Goal: Task Accomplishment & Management: Use online tool/utility

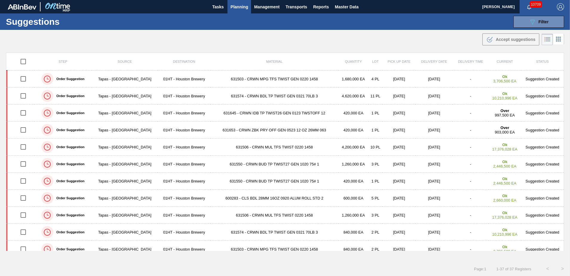
click at [408, 38] on div ".b{fill:var(--color-action-default)} Accept suggestions" at bounding box center [285, 38] width 570 height 17
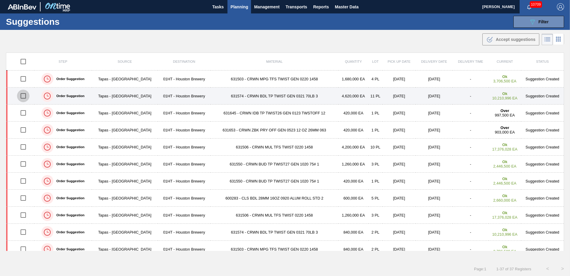
click at [21, 94] on input "checkbox" at bounding box center [23, 95] width 13 height 13
checkbox input "true"
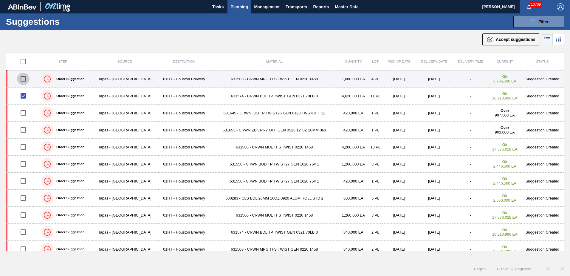
click at [23, 81] on input "checkbox" at bounding box center [23, 78] width 13 height 13
checkbox input "true"
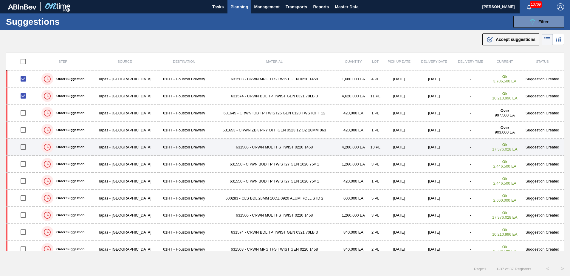
click at [27, 147] on input "checkbox" at bounding box center [23, 146] width 13 height 13
click at [25, 145] on input "checkbox" at bounding box center [23, 146] width 13 height 13
click at [24, 149] on input "checkbox" at bounding box center [23, 146] width 13 height 13
checkbox input "true"
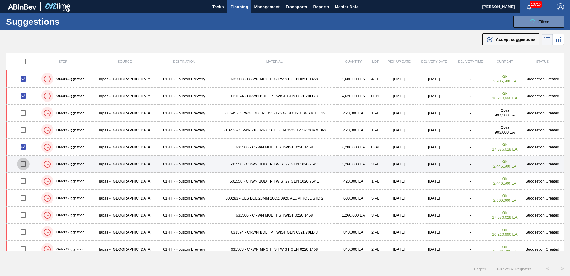
click at [24, 166] on input "checkbox" at bounding box center [23, 163] width 13 height 13
checkbox input "true"
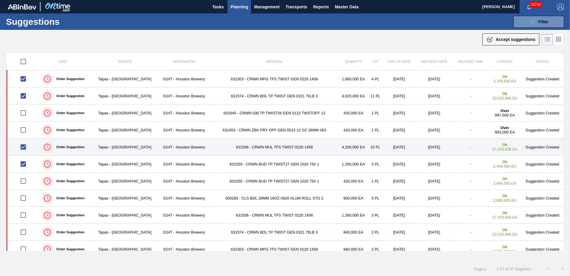
click at [23, 149] on input "checkbox" at bounding box center [23, 146] width 13 height 13
checkbox input "false"
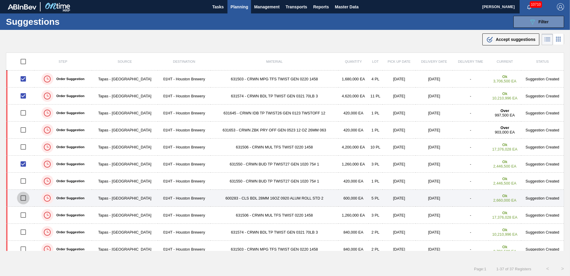
click at [23, 195] on input "checkbox" at bounding box center [23, 198] width 13 height 13
checkbox input "true"
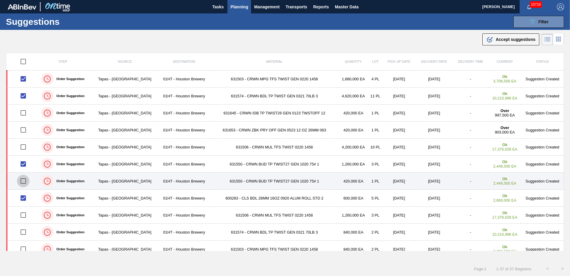
click at [24, 180] on input "checkbox" at bounding box center [23, 181] width 13 height 13
checkbox input "true"
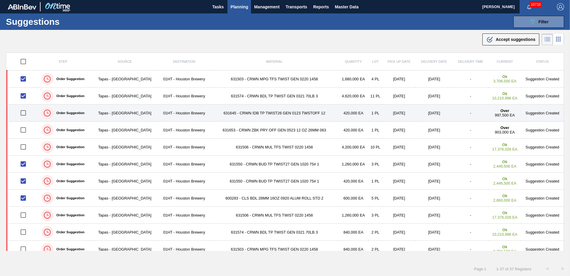
click at [24, 112] on input "checkbox" at bounding box center [23, 112] width 13 height 13
click at [26, 112] on input "checkbox" at bounding box center [23, 112] width 13 height 13
checkbox input "false"
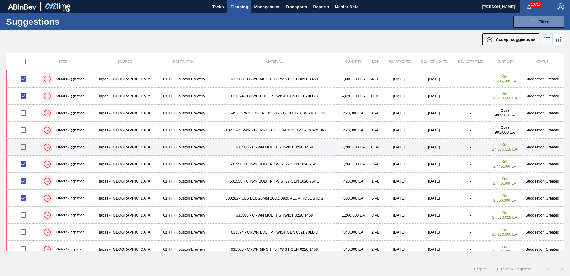
click at [23, 148] on input "checkbox" at bounding box center [23, 146] width 13 height 13
checkbox input "true"
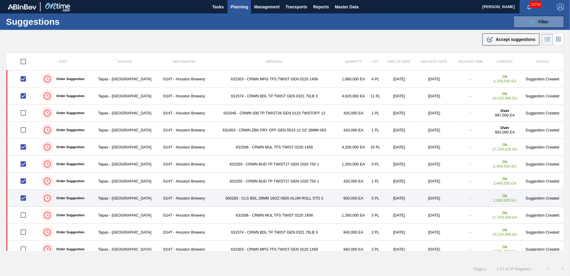
click at [22, 198] on input "checkbox" at bounding box center [23, 198] width 13 height 13
checkbox input "false"
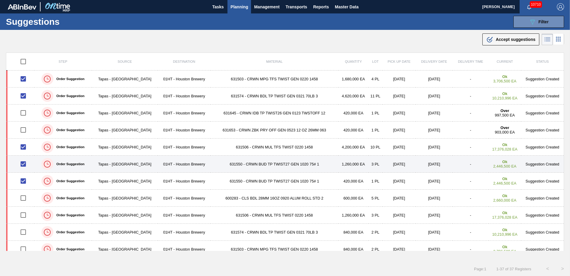
drag, startPoint x: 21, startPoint y: 148, endPoint x: 23, endPoint y: 160, distance: 11.7
click at [21, 148] on input "checkbox" at bounding box center [23, 146] width 13 height 13
checkbox input "false"
click at [21, 168] on input "checkbox" at bounding box center [23, 163] width 13 height 13
checkbox input "false"
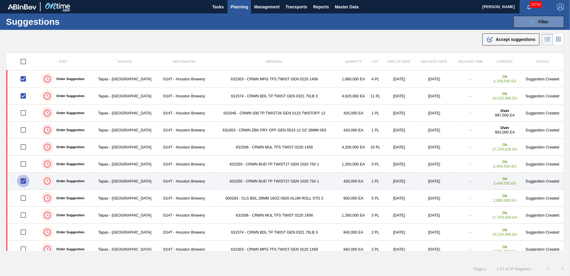
click at [25, 184] on input "checkbox" at bounding box center [23, 181] width 13 height 13
checkbox input "false"
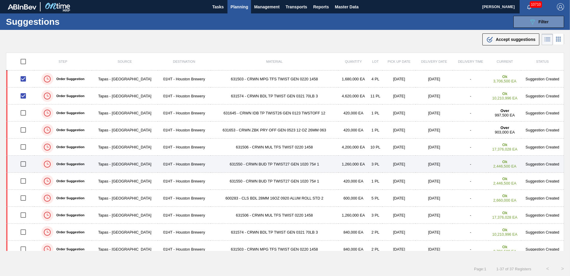
click at [24, 169] on input "checkbox" at bounding box center [23, 163] width 13 height 13
checkbox input "true"
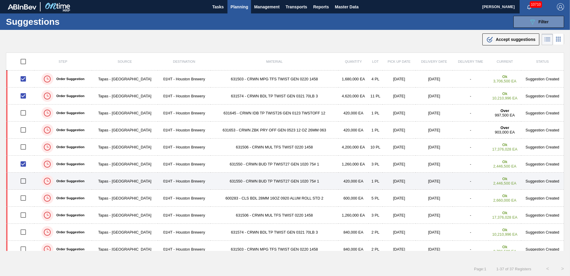
click at [25, 183] on input "checkbox" at bounding box center [23, 181] width 13 height 13
checkbox input "true"
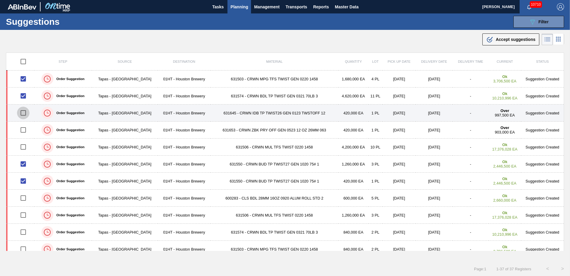
click at [23, 116] on input "checkbox" at bounding box center [23, 112] width 13 height 13
checkbox input "true"
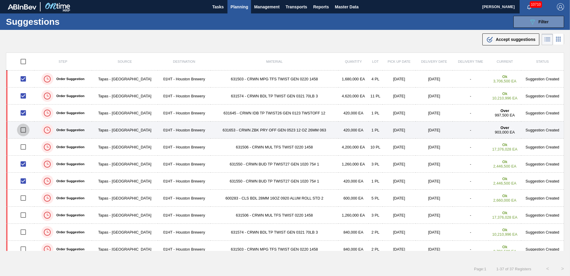
click at [25, 133] on input "checkbox" at bounding box center [23, 129] width 13 height 13
checkbox input "true"
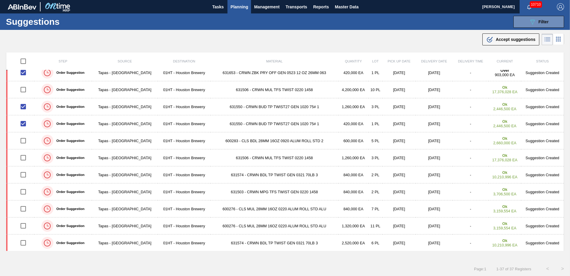
scroll to position [149, 0]
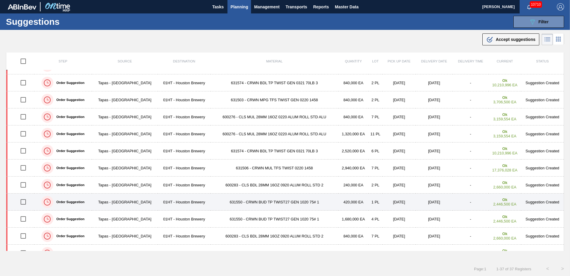
click at [27, 201] on input "checkbox" at bounding box center [23, 201] width 13 height 13
checkbox input "true"
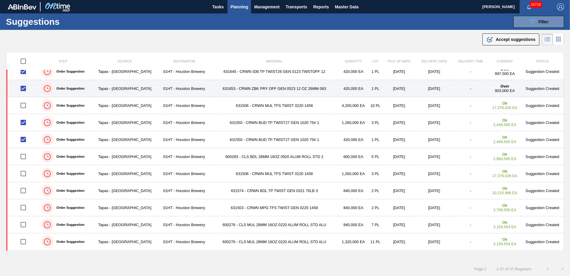
scroll to position [0, 0]
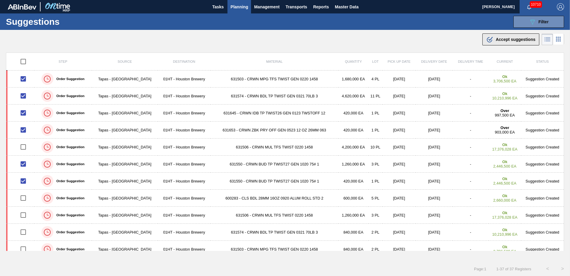
click at [503, 37] on span "Accept suggestions" at bounding box center [516, 39] width 40 height 5
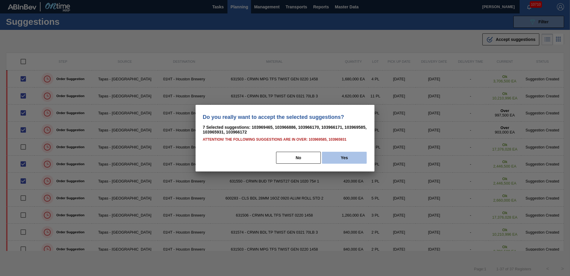
click at [342, 156] on button "Yes" at bounding box center [344, 158] width 45 height 12
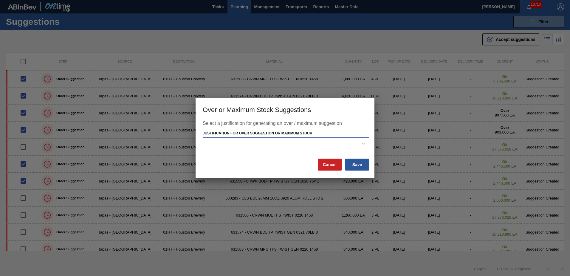
click at [349, 145] on div at bounding box center [280, 143] width 155 height 9
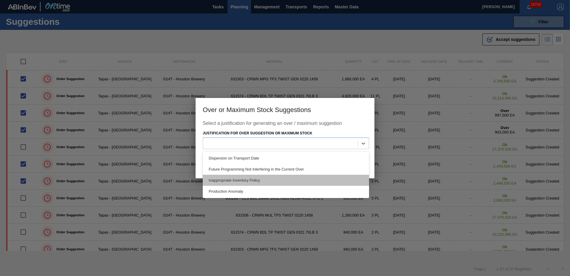
click at [271, 177] on div "Inappropriate Inventory Policy" at bounding box center [286, 180] width 166 height 11
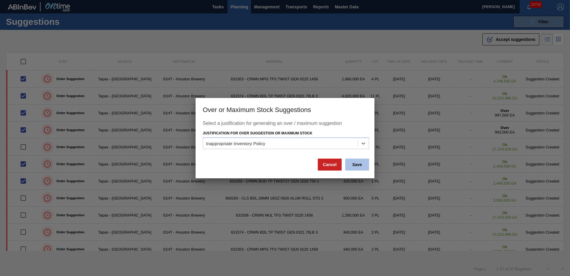
click at [358, 160] on button "Save" at bounding box center [357, 164] width 24 height 12
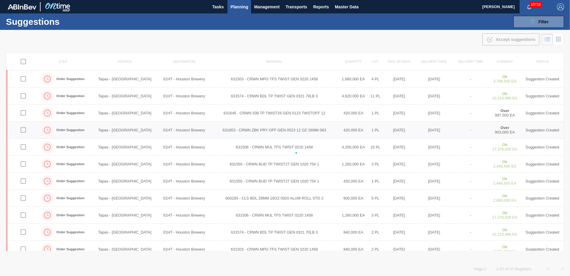
checkbox input "false"
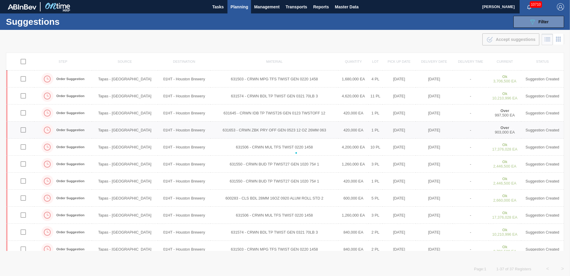
checkbox input "false"
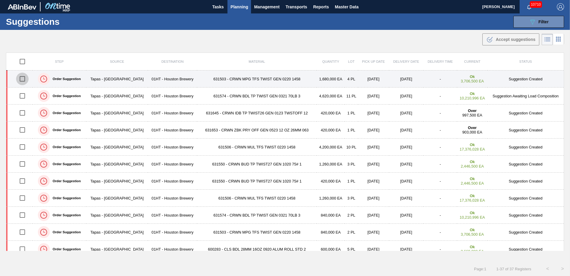
click at [21, 78] on input "checkbox" at bounding box center [22, 78] width 13 height 13
checkbox input "true"
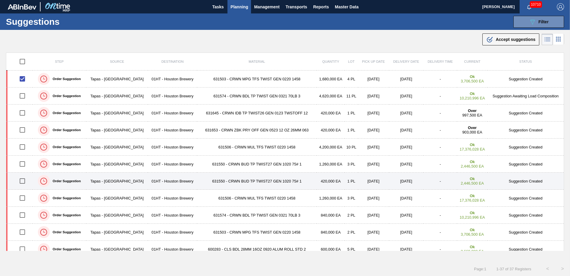
click at [21, 181] on input "checkbox" at bounding box center [22, 181] width 13 height 13
checkbox input "true"
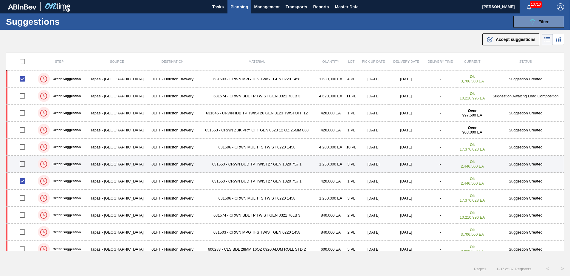
click at [25, 167] on input "checkbox" at bounding box center [22, 163] width 13 height 13
checkbox input "true"
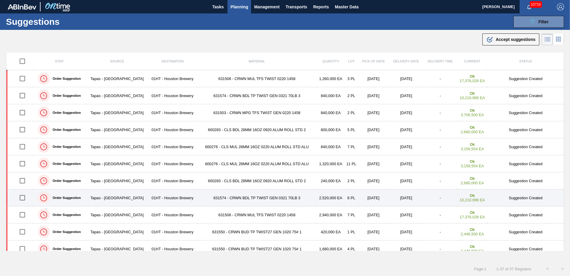
scroll to position [149, 0]
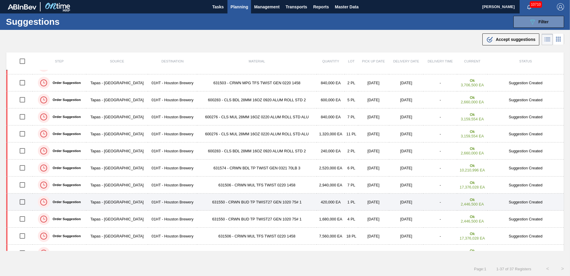
click at [26, 204] on input "checkbox" at bounding box center [22, 201] width 13 height 13
checkbox input "true"
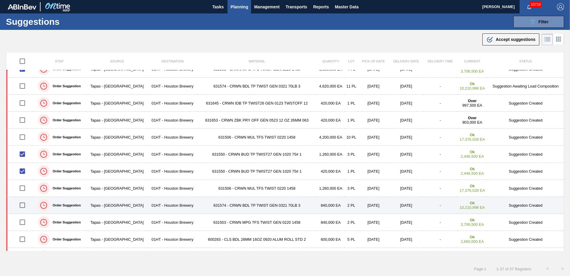
scroll to position [0, 0]
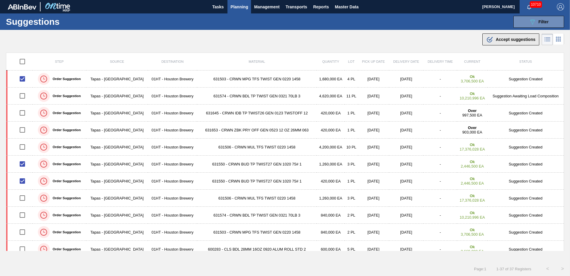
click at [514, 44] on button ".b{fill:var(--color-action-default)} Accept suggestions" at bounding box center [511, 39] width 57 height 12
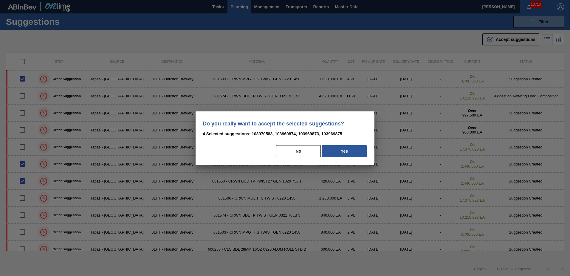
click at [362, 144] on div "Do you really want to accept the selected suggestions? 4 Selected suggestions: …" at bounding box center [285, 137] width 179 height 53
click at [359, 155] on button "Yes" at bounding box center [344, 151] width 45 height 12
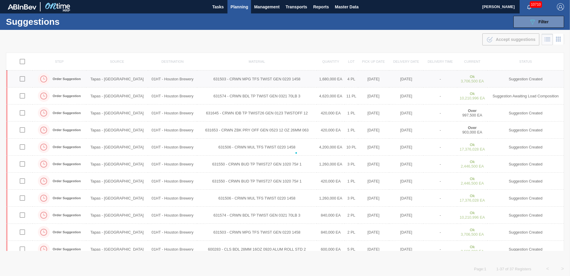
checkbox input "false"
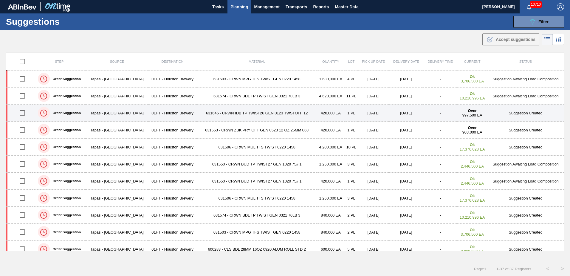
click at [25, 112] on input "checkbox" at bounding box center [22, 112] width 13 height 13
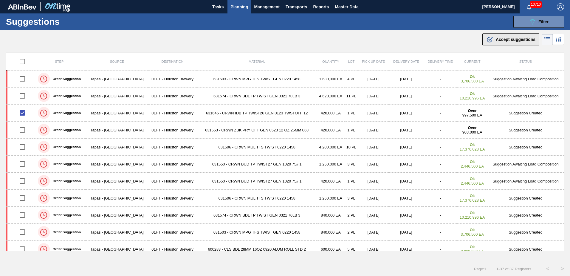
click at [505, 42] on div ".b{fill:var(--color-action-default)} Accept suggestions" at bounding box center [511, 39] width 49 height 7
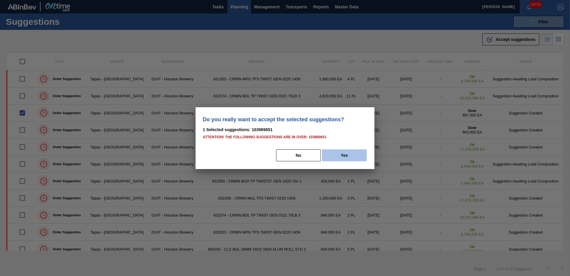
click at [347, 157] on button "Yes" at bounding box center [344, 155] width 45 height 12
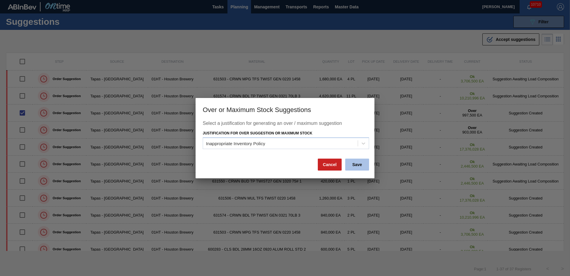
click at [361, 170] on div "Save" at bounding box center [357, 164] width 25 height 13
drag, startPoint x: 361, startPoint y: 170, endPoint x: 362, endPoint y: 166, distance: 3.9
click at [362, 166] on button "Save" at bounding box center [357, 164] width 24 height 12
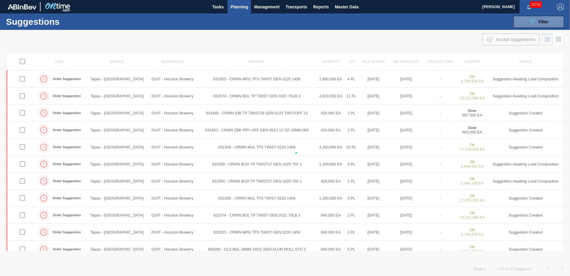
checkbox input "false"
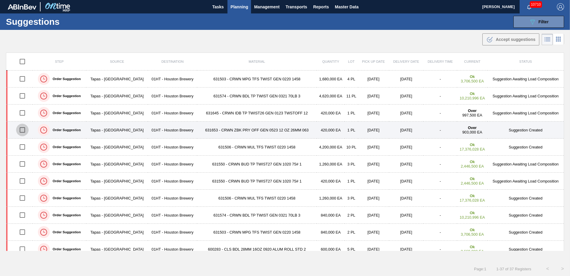
click at [24, 132] on input "checkbox" at bounding box center [22, 129] width 13 height 13
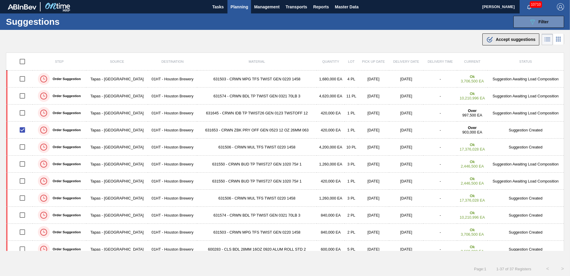
click at [508, 40] on span "Accept suggestions" at bounding box center [516, 39] width 40 height 5
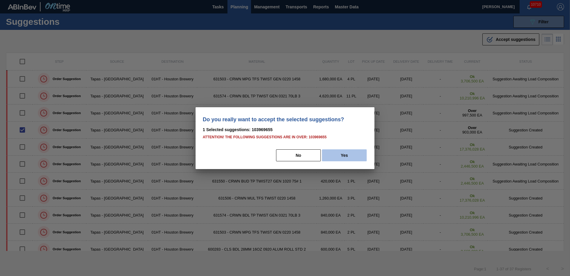
click at [335, 153] on button "Yes" at bounding box center [344, 155] width 45 height 12
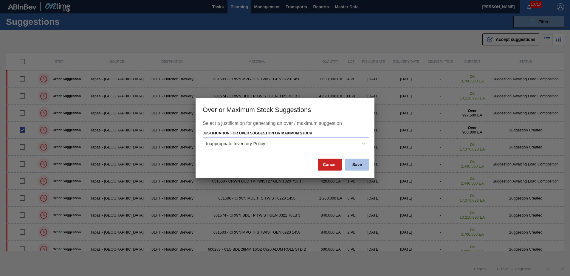
click at [349, 163] on button "Save" at bounding box center [357, 164] width 24 height 12
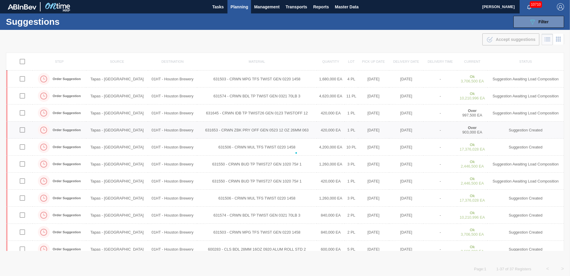
checkbox input "false"
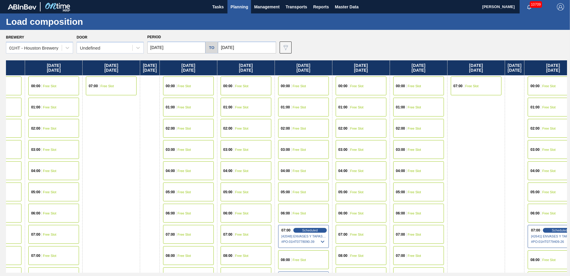
drag, startPoint x: 371, startPoint y: 181, endPoint x: 135, endPoint y: 180, distance: 235.4
click at [136, 181] on div "Sunday 09/21/2025 Monday 09/22/2025 00:00 Free Slot 01:00 Free Slot 02:00 Free …" at bounding box center [286, 166] width 561 height 212
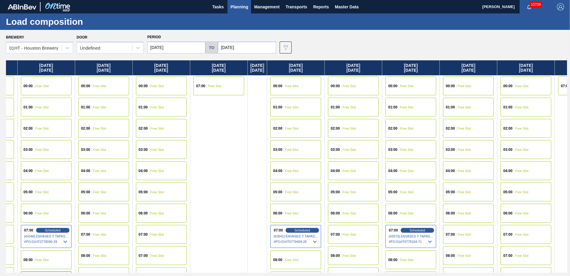
drag, startPoint x: 470, startPoint y: 172, endPoint x: 202, endPoint y: 173, distance: 268.5
click at [201, 173] on div "Sunday 09/21/2025 Monday 09/22/2025 00:00 Free Slot 01:00 Free Slot 02:00 Free …" at bounding box center [286, 166] width 561 height 212
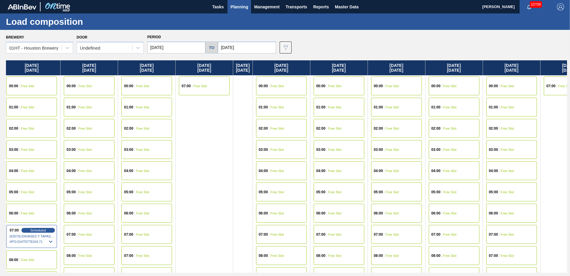
drag, startPoint x: 502, startPoint y: 157, endPoint x: 229, endPoint y: 141, distance: 273.1
click at [126, 150] on div "Sunday 09/21/2025 Monday 09/22/2025 00:00 Free Slot 01:00 Free Slot 02:00 Free …" at bounding box center [286, 166] width 561 height 212
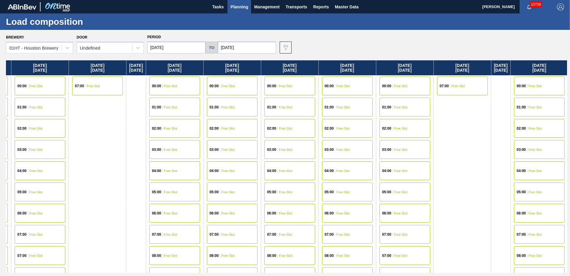
drag, startPoint x: 373, startPoint y: 144, endPoint x: 295, endPoint y: 146, distance: 77.3
click at [295, 146] on div "Sunday 09/21/2025 Monday 09/22/2025 00:00 Free Slot 01:00 Free Slot 02:00 Free …" at bounding box center [286, 166] width 561 height 212
click at [295, 146] on div "03:00 Free Slot" at bounding box center [289, 149] width 51 height 19
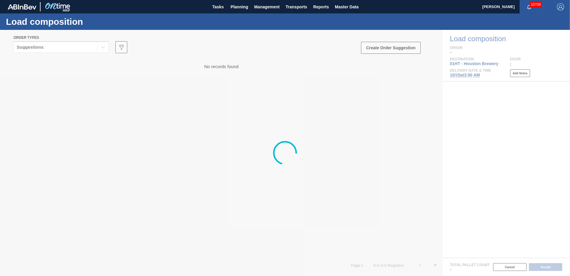
drag, startPoint x: 125, startPoint y: 158, endPoint x: 167, endPoint y: 148, distance: 43.6
click at [135, 157] on div at bounding box center [285, 153] width 570 height 246
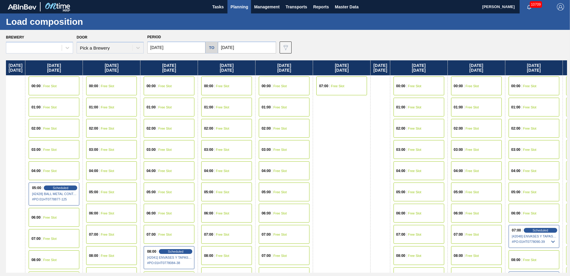
type input "09/21/2025"
type input "10/31/2025"
click at [0, 0] on html "Tasks Planning Management Transports Reports Master Data Jasmine Brown 10709 Ma…" at bounding box center [285, 0] width 570 height 0
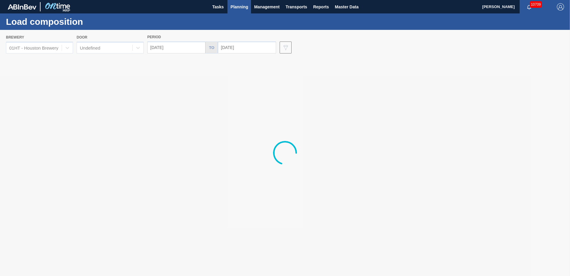
drag, startPoint x: 370, startPoint y: 128, endPoint x: 27, endPoint y: 115, distance: 343.6
click at [8, 121] on div at bounding box center [285, 153] width 570 height 246
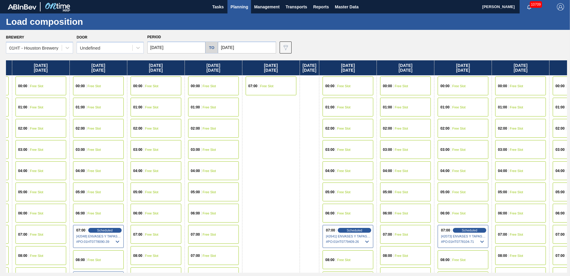
drag, startPoint x: 444, startPoint y: 137, endPoint x: 1, endPoint y: 138, distance: 443.3
click at [1, 138] on div "Brewery 01HT - Houston Brewery Door Undefined Period 09/21/2025 to 10/31/2025 D…" at bounding box center [285, 152] width 570 height 245
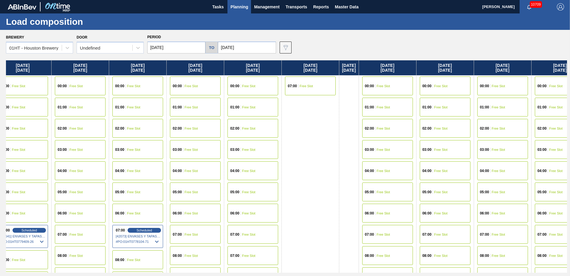
drag, startPoint x: 406, startPoint y: 124, endPoint x: 75, endPoint y: 123, distance: 331.1
click at [75, 123] on div "Sunday 09/21/2025 Monday 09/22/2025 00:00 Free Slot 01:00 Free Slot 02:00 Free …" at bounding box center [286, 166] width 561 height 212
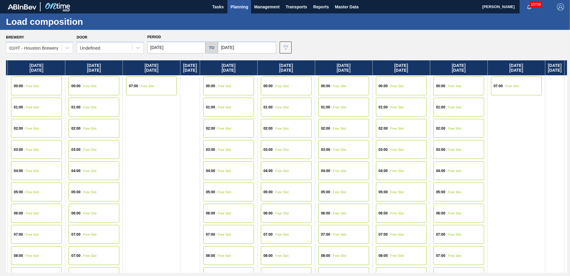
scroll to position [0, 925]
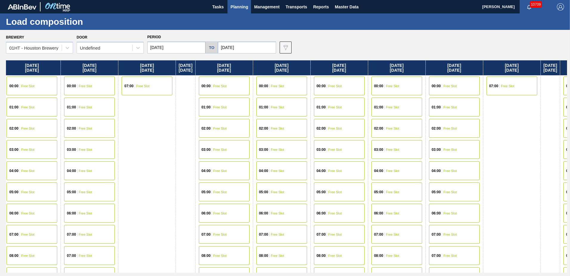
drag, startPoint x: 459, startPoint y: 133, endPoint x: 297, endPoint y: 174, distance: 167.3
click at [297, 174] on div "Sunday 09/21/2025 Monday 09/22/2025 00:00 Free Slot 01:00 Free Slot 02:00 Free …" at bounding box center [286, 166] width 561 height 212
click at [365, 238] on div "07:00 Free Slot" at bounding box center [339, 234] width 51 height 19
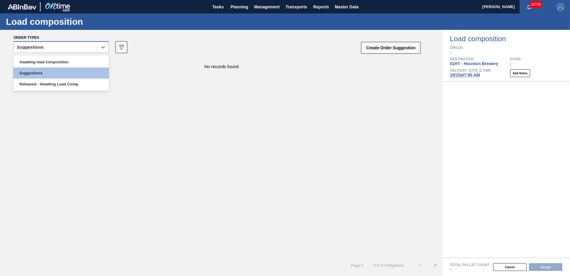
click at [67, 52] on div "Suggestions" at bounding box center [60, 47] width 95 height 12
click at [67, 61] on div "Awaiting load composition" at bounding box center [60, 61] width 95 height 11
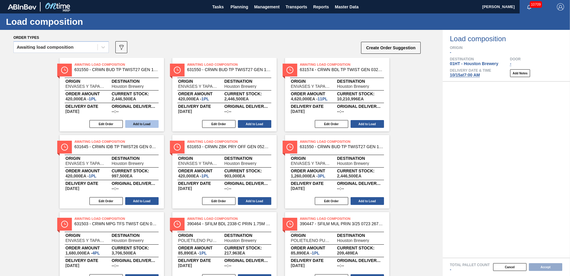
click at [139, 120] on button "Add to Load" at bounding box center [141, 124] width 33 height 8
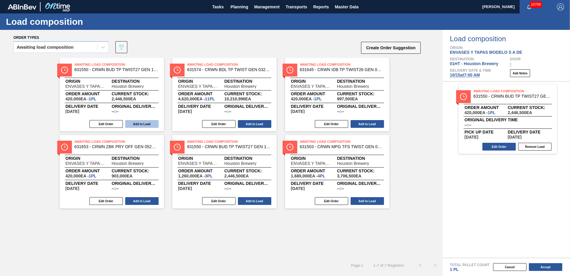
click at [139, 122] on button "Add to Load" at bounding box center [141, 124] width 33 height 8
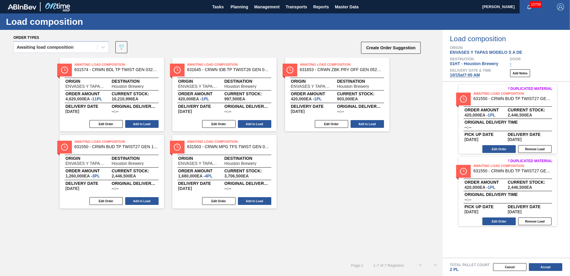
click at [139, 122] on button "Add to Load" at bounding box center [141, 124] width 33 height 8
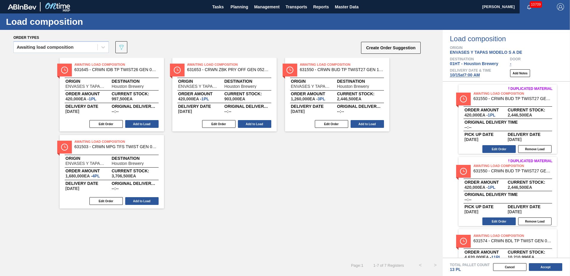
click at [139, 122] on button "Add to Load" at bounding box center [141, 124] width 33 height 8
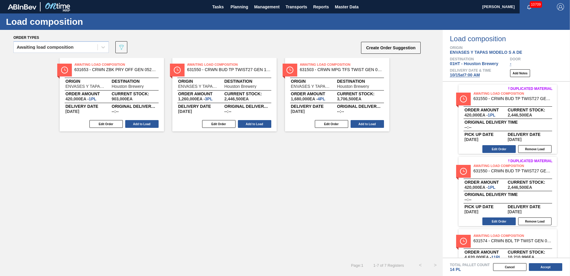
click at [139, 122] on button "Add to Load" at bounding box center [141, 124] width 33 height 8
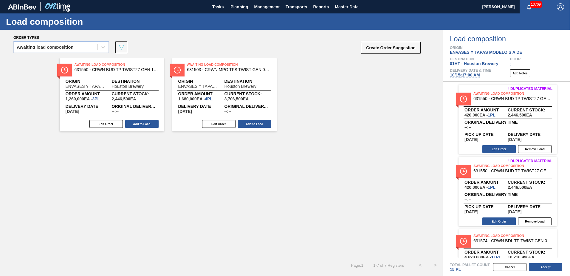
click at [139, 122] on button "Add to Load" at bounding box center [141, 124] width 33 height 8
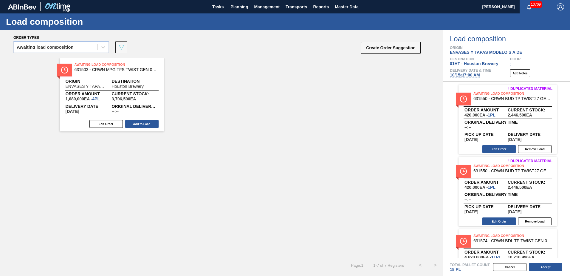
click at [139, 122] on button "Add to Load" at bounding box center [141, 124] width 33 height 8
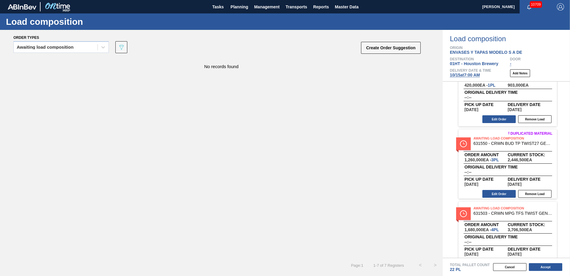
scroll to position [332, 0]
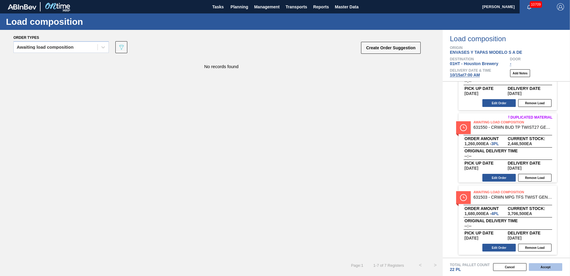
click at [540, 268] on button "Accept" at bounding box center [545, 267] width 33 height 8
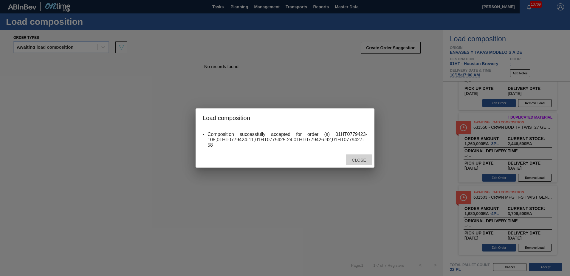
click at [359, 155] on div "Close" at bounding box center [359, 159] width 26 height 11
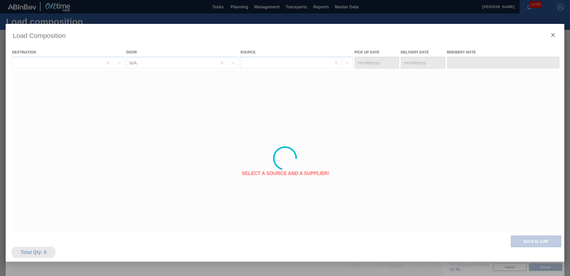
type Date "[DATE]"
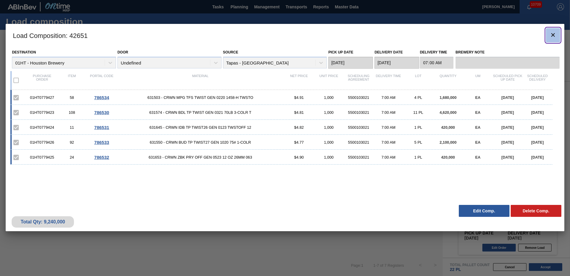
click at [552, 35] on icon "botão de ícone" at bounding box center [553, 34] width 7 height 7
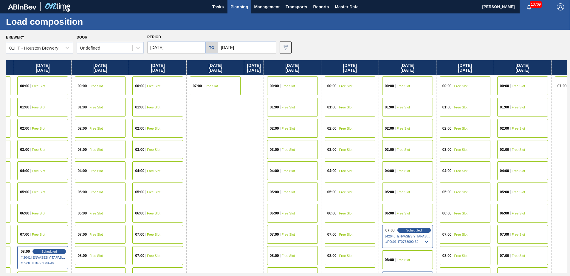
drag, startPoint x: 309, startPoint y: 134, endPoint x: 175, endPoint y: 154, distance: 135.9
click at [175, 154] on div "Sunday 09/21/2025 Monday 09/22/2025 00:00 Free Slot 01:00 Free Slot 02:00 Free …" at bounding box center [286, 166] width 561 height 212
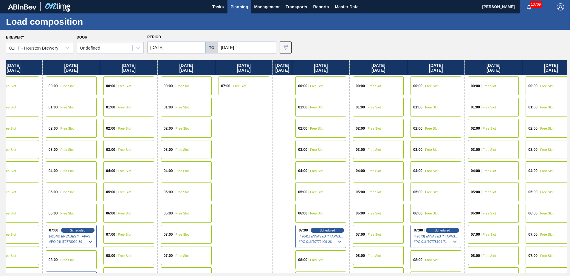
drag, startPoint x: 475, startPoint y: 148, endPoint x: 177, endPoint y: 152, distance: 297.7
click at [146, 157] on div "Sunday 09/21/2025 Monday 09/22/2025 00:00 Free Slot 01:00 Free Slot 02:00 Free …" at bounding box center [286, 166] width 561 height 212
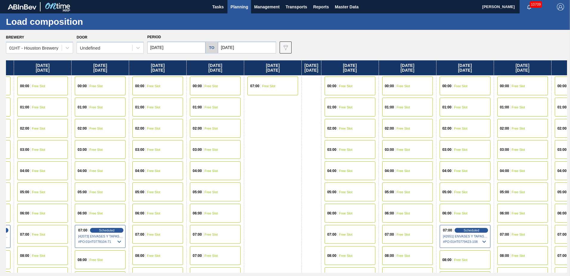
drag, startPoint x: 486, startPoint y: 143, endPoint x: 185, endPoint y: 162, distance: 301.9
click at [185, 162] on div "Sunday 09/21/2025 Monday 09/22/2025 00:00 Free Slot 01:00 Free Slot 02:00 Free …" at bounding box center [286, 166] width 561 height 212
drag, startPoint x: 475, startPoint y: 143, endPoint x: 103, endPoint y: 158, distance: 371.9
click at [103, 158] on div "Sunday 09/21/2025 Monday 09/22/2025 00:00 Free Slot 01:00 Free Slot 02:00 Free …" at bounding box center [286, 166] width 561 height 212
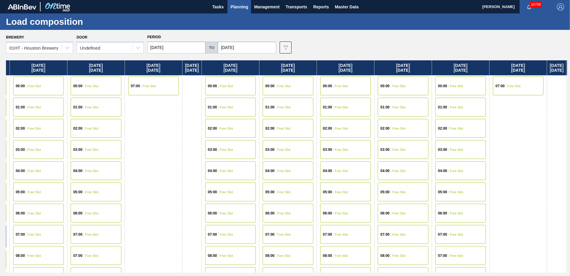
drag, startPoint x: 472, startPoint y: 143, endPoint x: 348, endPoint y: 153, distance: 124.2
click at [347, 154] on div "Sunday 09/21/2025 Monday 09/22/2025 00:00 Free Slot 01:00 Free Slot 02:00 Free …" at bounding box center [286, 166] width 561 height 212
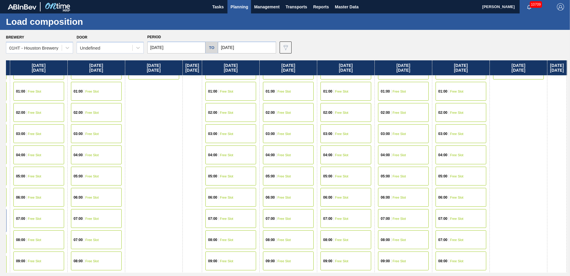
scroll to position [30, 1283]
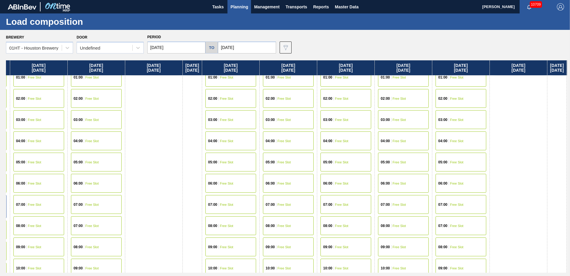
click at [369, 201] on div "07:00 Free Slot" at bounding box center [346, 204] width 51 height 19
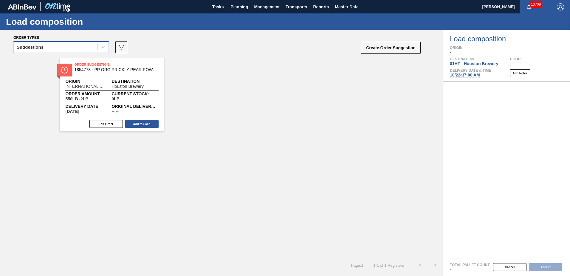
click at [84, 48] on div "Suggestions" at bounding box center [56, 47] width 84 height 9
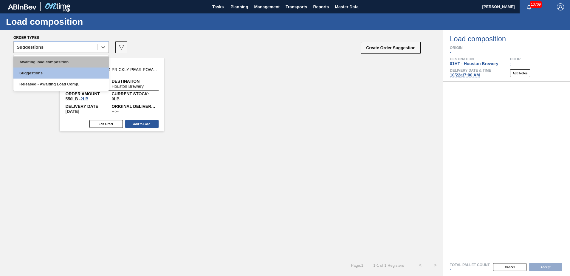
click at [68, 65] on div "Awaiting load composition" at bounding box center [60, 61] width 95 height 11
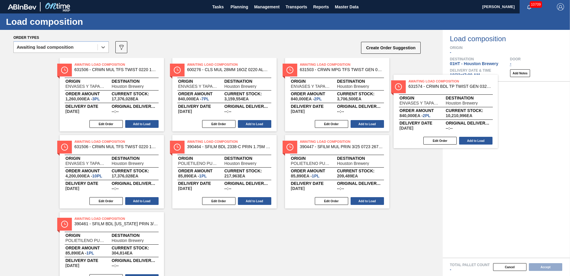
drag, startPoint x: 377, startPoint y: 110, endPoint x: 504, endPoint y: 115, distance: 127.2
click at [504, 115] on div "Order types option Awaiting load composition, selected. Select is focused ,type…" at bounding box center [285, 153] width 570 height 246
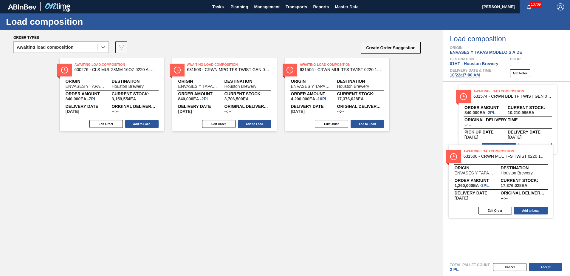
drag, startPoint x: 109, startPoint y: 74, endPoint x: 504, endPoint y: 162, distance: 405.3
click at [504, 162] on div "Order types option Awaiting load composition, selected. Select is focused ,type…" at bounding box center [285, 153] width 570 height 246
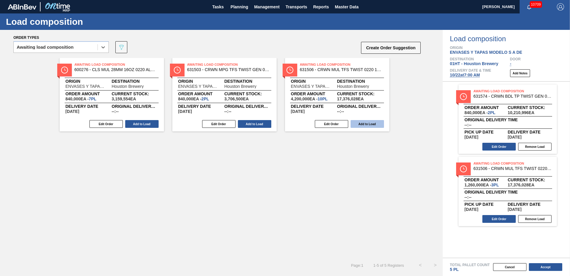
click at [365, 123] on button "Add to Load" at bounding box center [367, 124] width 33 height 8
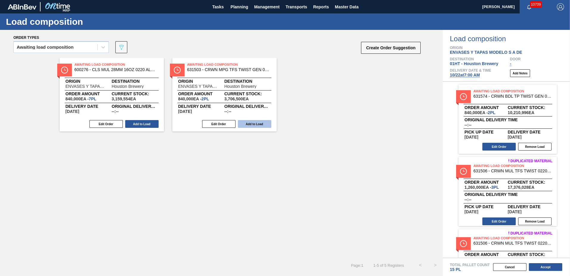
click at [263, 124] on button "Add to Load" at bounding box center [254, 124] width 33 height 8
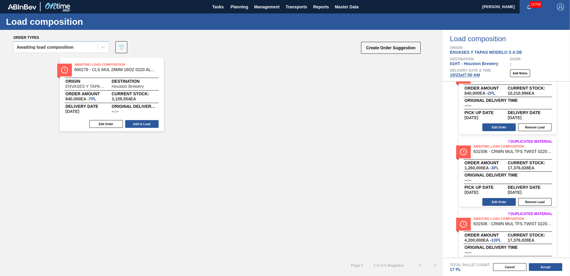
scroll to position [30, 0]
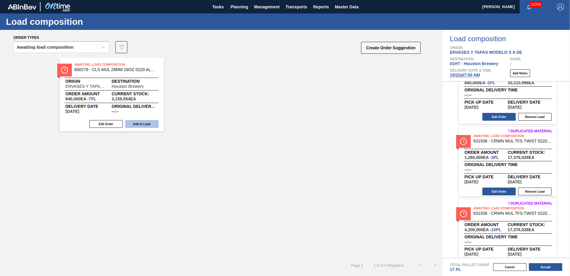
click at [144, 123] on button "Add to Load" at bounding box center [141, 124] width 33 height 8
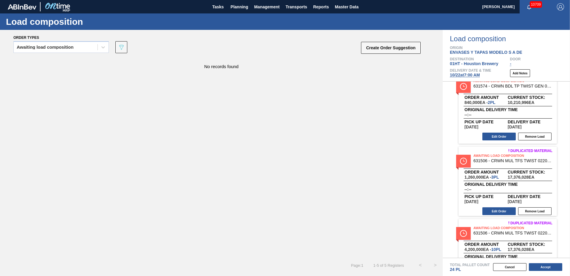
scroll to position [0, 0]
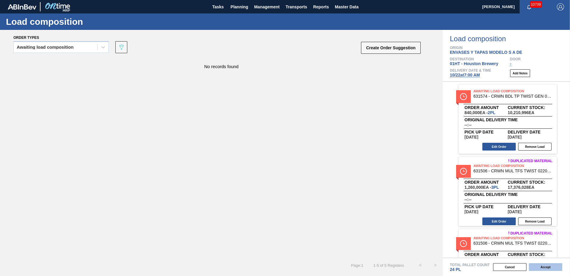
click at [543, 270] on button "Accept" at bounding box center [545, 267] width 33 height 8
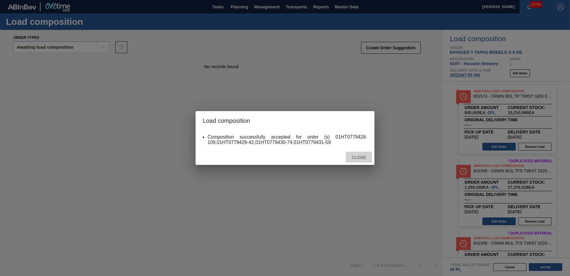
click at [365, 161] on div "Close" at bounding box center [359, 157] width 26 height 11
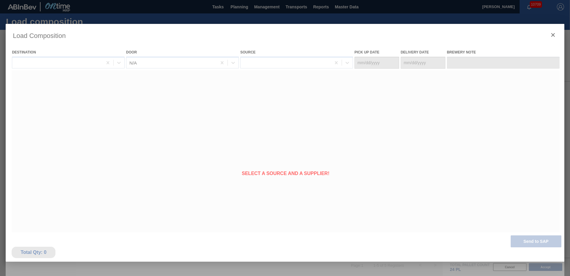
type Date "[DATE]"
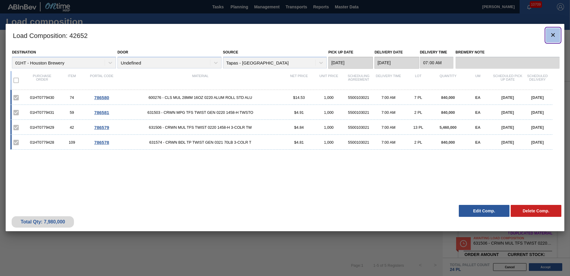
click at [552, 37] on icon "botão de ícone" at bounding box center [553, 34] width 7 height 7
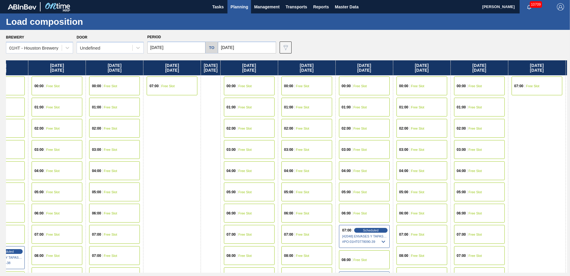
drag, startPoint x: 364, startPoint y: 155, endPoint x: 108, endPoint y: 167, distance: 255.9
click at [106, 168] on div "Sunday 09/21/2025 Monday 09/22/2025 00:00 Free Slot 01:00 Free Slot 02:00 Free …" at bounding box center [286, 166] width 561 height 212
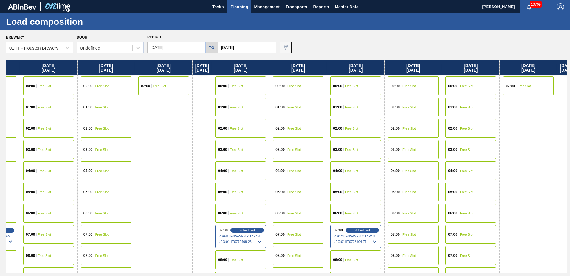
drag, startPoint x: 454, startPoint y: 157, endPoint x: 235, endPoint y: 136, distance: 219.7
click at [0, 0] on html "Tasks Planning Management Transports Reports Master Data Jasmine Brown 10709 Ma…" at bounding box center [285, 0] width 570 height 0
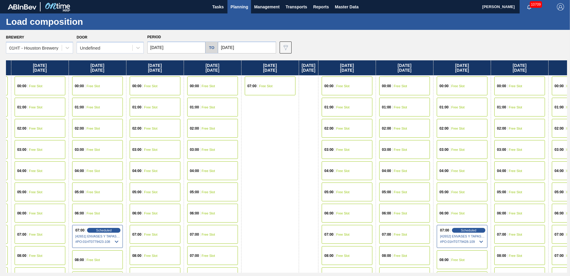
drag, startPoint x: 166, startPoint y: 139, endPoint x: 0, endPoint y: 140, distance: 166.5
click at [0, 0] on html "Tasks Planning Management Transports Reports Master Data Jasmine Brown 10709 Ma…" at bounding box center [285, 0] width 570 height 0
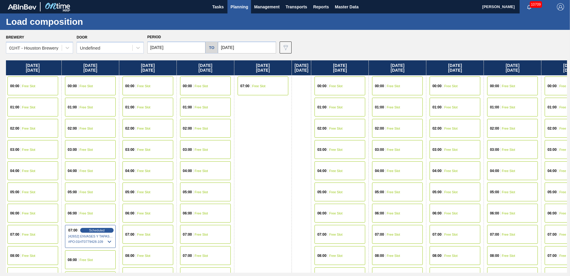
drag, startPoint x: 377, startPoint y: 143, endPoint x: 143, endPoint y: 148, distance: 233.9
click at [143, 149] on div "Sunday 09/21/2025 Monday 09/22/2025 00:00 Free Slot 01:00 Free Slot 02:00 Free …" at bounding box center [286, 166] width 561 height 212
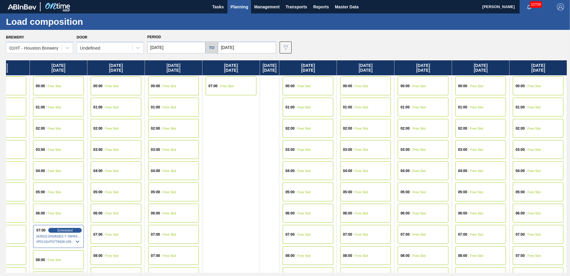
drag, startPoint x: 417, startPoint y: 156, endPoint x: 362, endPoint y: 159, distance: 54.7
click at [362, 159] on div "Sunday 09/21/2025 Monday 09/22/2025 00:00 Free Slot 01:00 Free Slot 02:00 Free …" at bounding box center [286, 166] width 561 height 212
click at [413, 235] on span "Free Slot" at bounding box center [419, 234] width 13 height 4
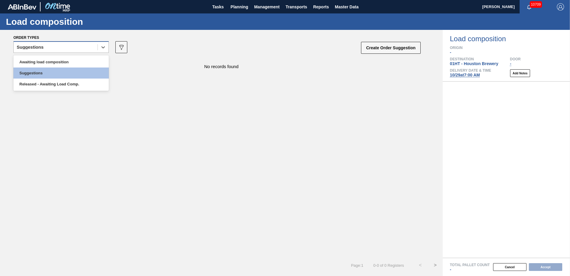
click at [94, 51] on div "Suggestions" at bounding box center [56, 47] width 84 height 9
click at [76, 61] on div "Awaiting load composition" at bounding box center [60, 61] width 95 height 11
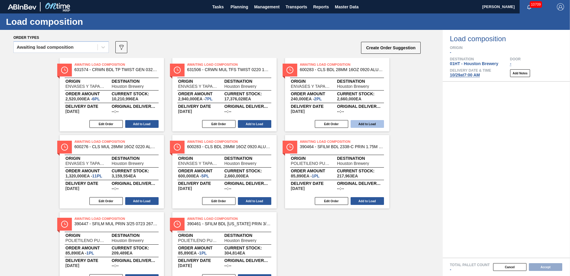
click at [358, 126] on button "Add to Load" at bounding box center [367, 124] width 33 height 8
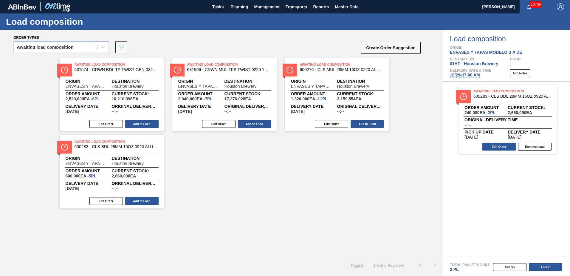
click at [358, 126] on button "Add to Load" at bounding box center [367, 124] width 33 height 8
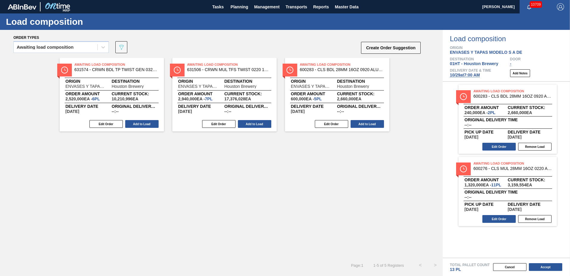
click at [358, 126] on button "Add to Load" at bounding box center [367, 124] width 33 height 8
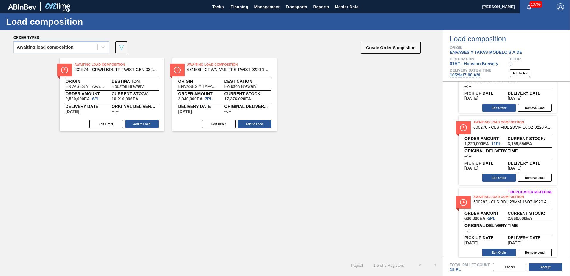
scroll to position [44, 0]
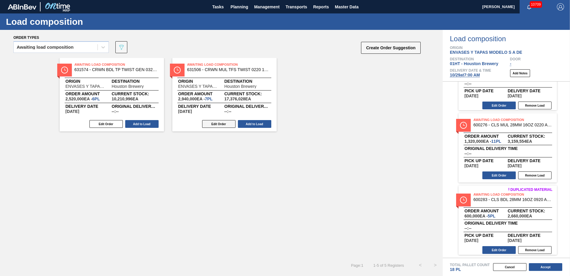
click at [228, 125] on button "Edit Order" at bounding box center [218, 124] width 33 height 8
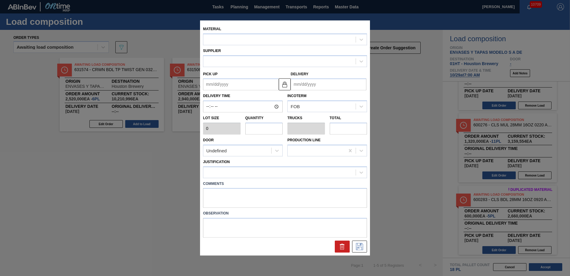
type input "420,000"
type input "7"
type input "0.318"
type input "2,940,000"
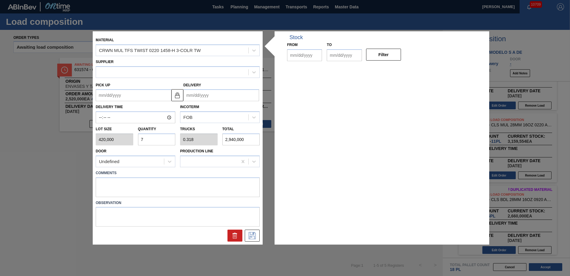
type up "[DATE]"
type input "[DATE]"
click at [152, 135] on input "7" at bounding box center [157, 139] width 38 height 12
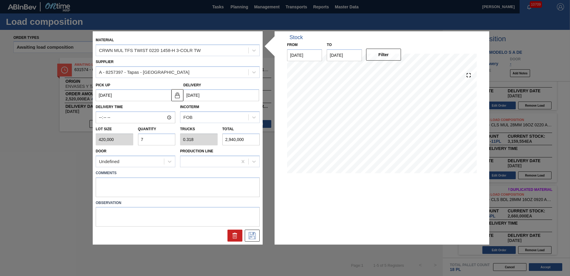
click at [152, 136] on input "7" at bounding box center [157, 139] width 38 height 12
type input "0"
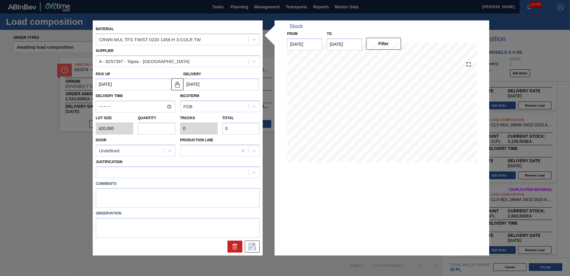
type input "4"
type input "0.182"
type input "1,680,000"
type input "4"
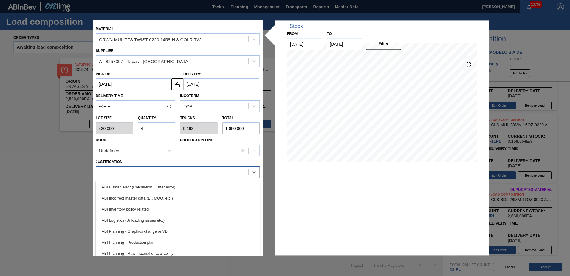
click at [140, 175] on div at bounding box center [172, 172] width 152 height 9
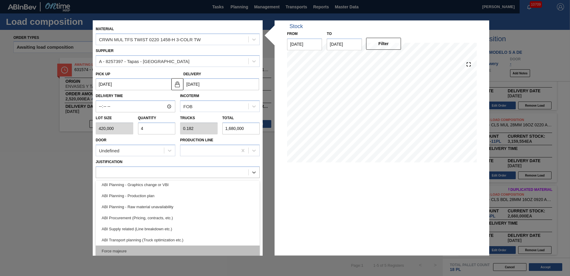
scroll to position [60, 0]
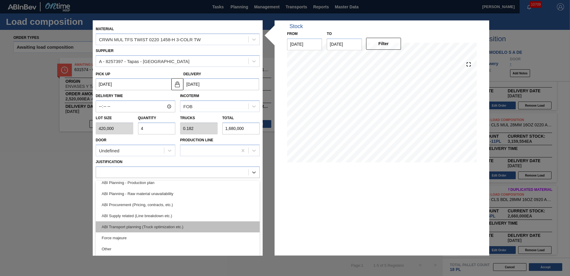
click at [156, 230] on div "ABI Transport planning (Truck optimization etc.)" at bounding box center [178, 226] width 164 height 11
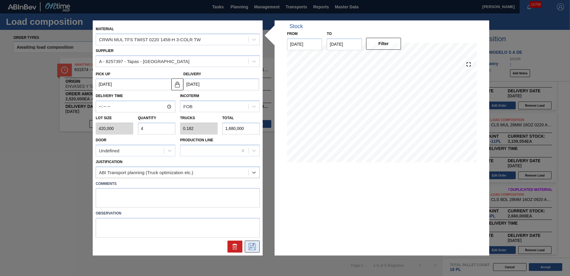
click at [251, 244] on icon at bounding box center [253, 246] width 10 height 7
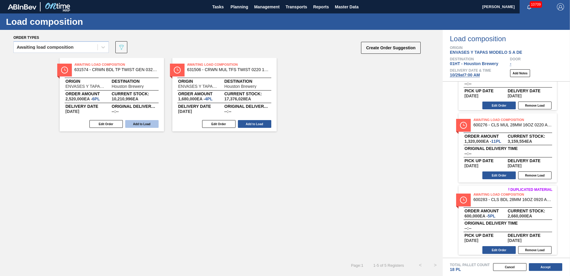
click at [154, 120] on button "Add to Load" at bounding box center [141, 124] width 33 height 8
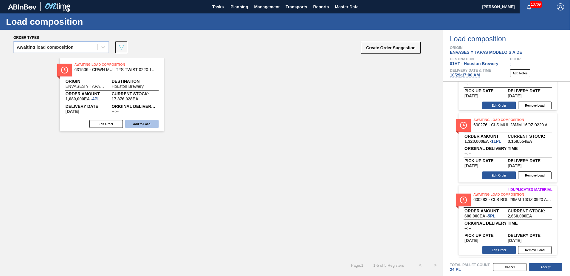
click at [144, 122] on button "Add to Load" at bounding box center [141, 124] width 33 height 8
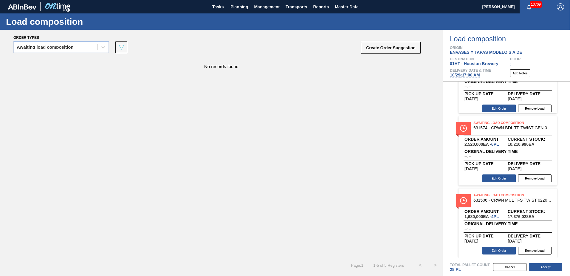
scroll to position [188, 0]
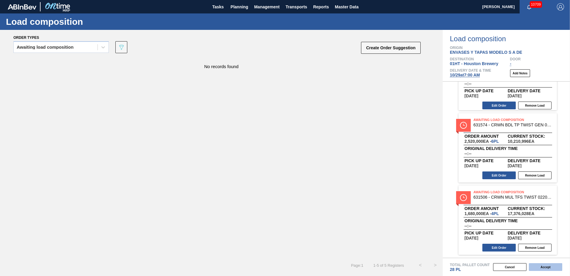
click at [545, 267] on button "Accept" at bounding box center [545, 267] width 33 height 8
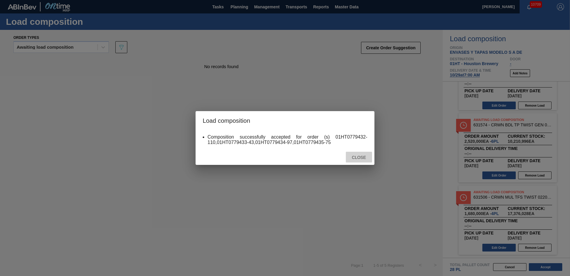
click at [358, 160] on div "Close" at bounding box center [359, 157] width 26 height 11
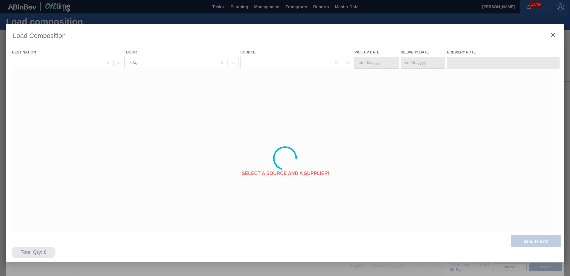
type Date "[DATE]"
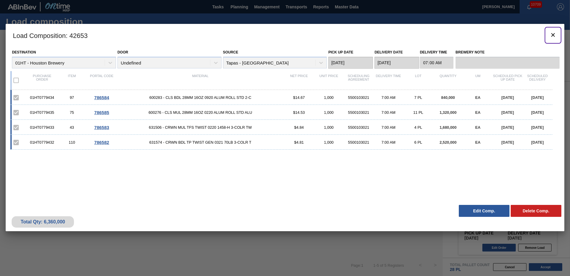
click at [552, 35] on icon "botão de ícone" at bounding box center [554, 35] width 4 height 4
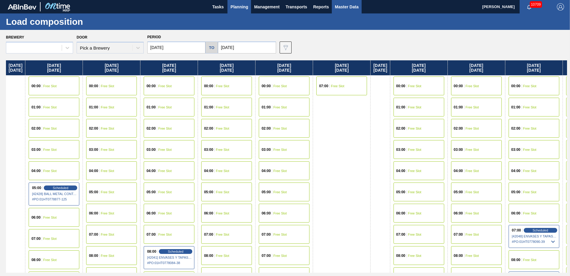
type input "09/21/2025"
type input "[DATE]"
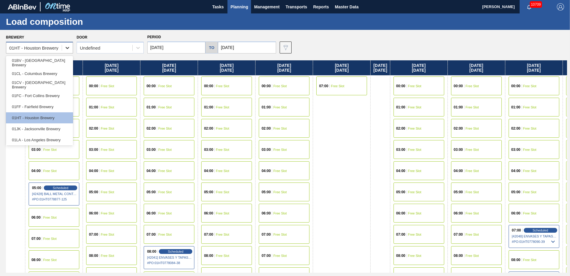
click at [67, 45] on icon at bounding box center [67, 48] width 6 height 6
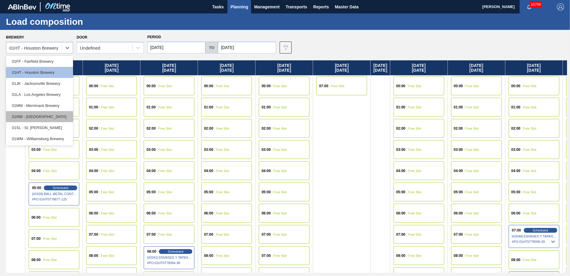
click at [36, 135] on div "01WM - Williamsburg Brewery" at bounding box center [39, 138] width 67 height 11
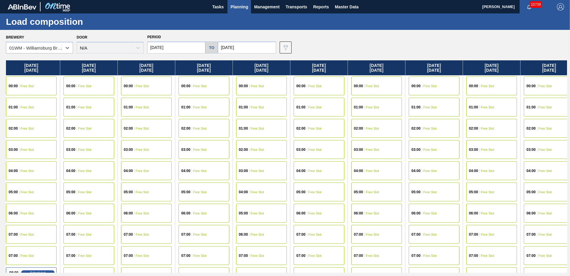
drag, startPoint x: 351, startPoint y: 156, endPoint x: 110, endPoint y: 149, distance: 241.4
click at [0, 0] on html "Tasks Planning Management Transports Reports Master Data Jasmine Brown 10709 Ma…" at bounding box center [285, 0] width 570 height 0
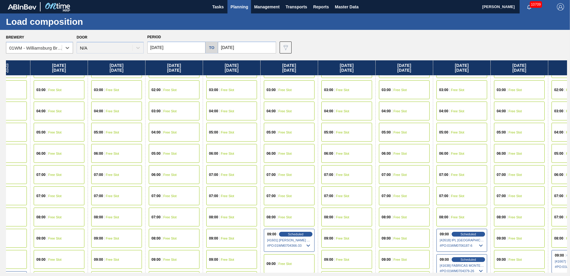
scroll to position [60, 443]
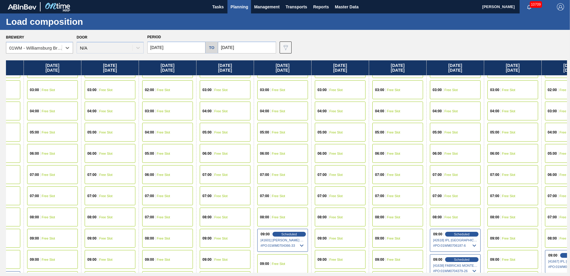
drag, startPoint x: 232, startPoint y: 162, endPoint x: 143, endPoint y: 165, distance: 89.2
click at [143, 165] on div "Sunday 09/21/2025 00:00 Free Slot 01:00 Free Slot 02:00 Free Slot 03:00 Free Sl…" at bounding box center [286, 166] width 561 height 212
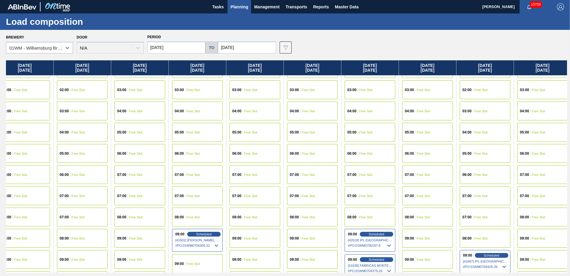
scroll to position [60, 531]
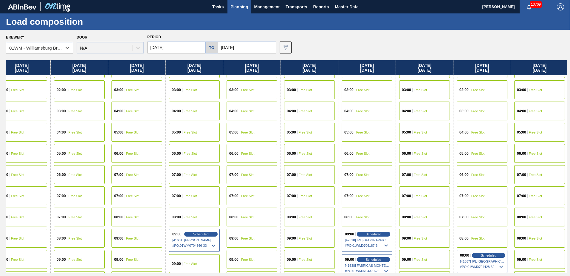
drag, startPoint x: 485, startPoint y: 165, endPoint x: 390, endPoint y: 167, distance: 94.6
click at [390, 167] on div "Sunday 09/21/2025 00:00 Free Slot 01:00 Free Slot 02:00 Free Slot 03:00 Free Sl…" at bounding box center [286, 166] width 561 height 212
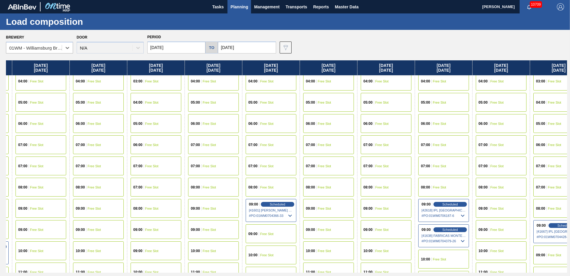
scroll to position [89, 421]
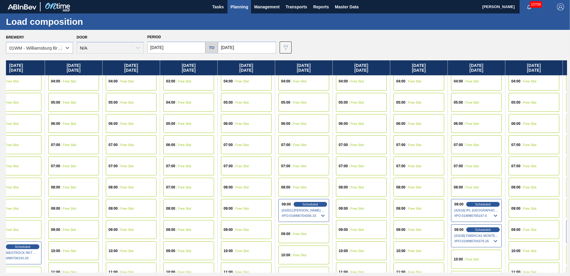
drag, startPoint x: 212, startPoint y: 191, endPoint x: 260, endPoint y: 191, distance: 47.4
click at [260, 191] on div "Sunday 09/21/2025 00:00 Free Slot 01:00 Free Slot 02:00 Free Slot 03:00 Free Sl…" at bounding box center [286, 166] width 561 height 212
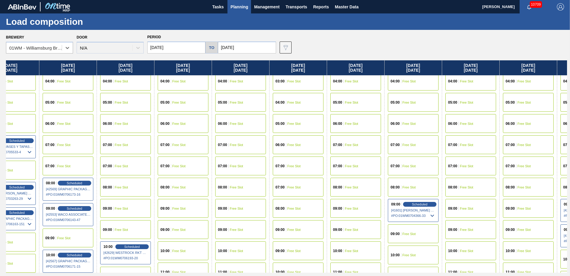
drag, startPoint x: 260, startPoint y: 190, endPoint x: 319, endPoint y: 186, distance: 59.2
click at [319, 186] on div "Sunday 09/21/2025 00:00 Free Slot 01:00 Free Slot 02:00 Free Slot 03:00 Free Sl…" at bounding box center [286, 166] width 561 height 212
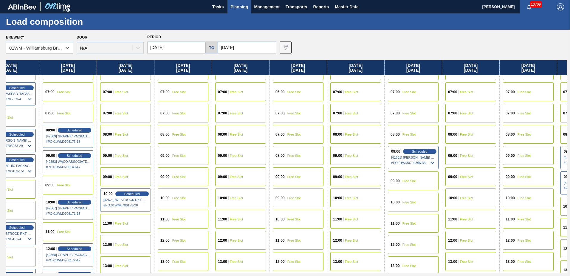
scroll to position [149, 312]
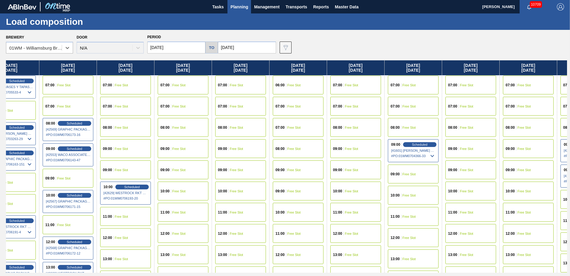
drag, startPoint x: 263, startPoint y: 174, endPoint x: 272, endPoint y: 191, distance: 19.5
click at [263, 200] on div "00:00 Free Slot 01:00 Free Slot 02:00 Free Slot 03:00 Free Slot 04:00 Free Slot…" at bounding box center [240, 201] width 57 height 551
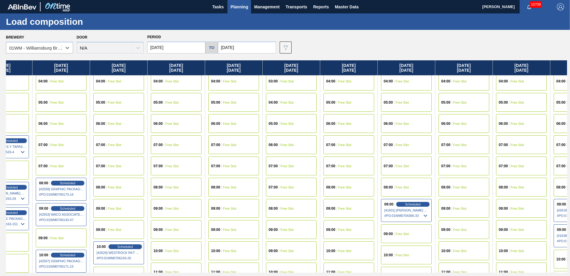
scroll to position [89, 376]
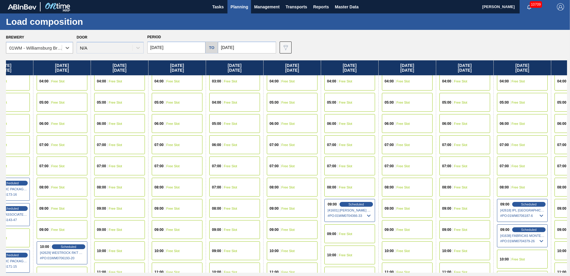
drag, startPoint x: 140, startPoint y: 181, endPoint x: 77, endPoint y: 192, distance: 63.8
click at [77, 192] on div "08:00 Free Slot" at bounding box center [62, 186] width 51 height 19
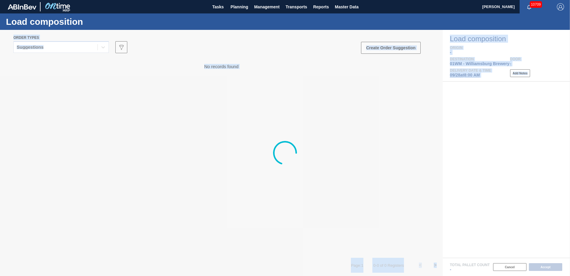
click at [328, 155] on main "Tasks Planning Management Transports Reports Master Data Jasmine Brown 10709 Ma…" at bounding box center [285, 138] width 570 height 276
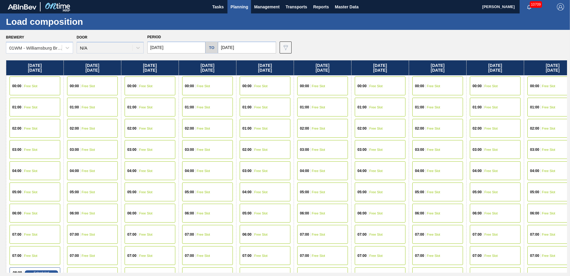
scroll to position [0, 387]
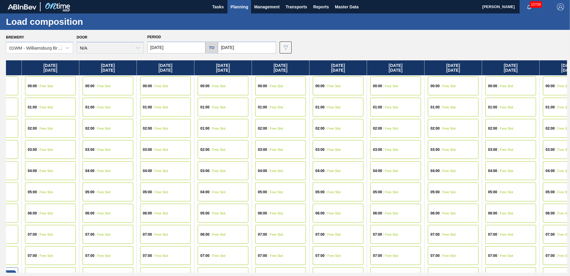
drag, startPoint x: 468, startPoint y: 199, endPoint x: 73, endPoint y: 195, distance: 395.3
click at [73, 195] on div "Sunday 09/21/2025 00:00 Free Slot 01:00 Free Slot 02:00 Free Slot 03:00 Free Sl…" at bounding box center [286, 166] width 561 height 212
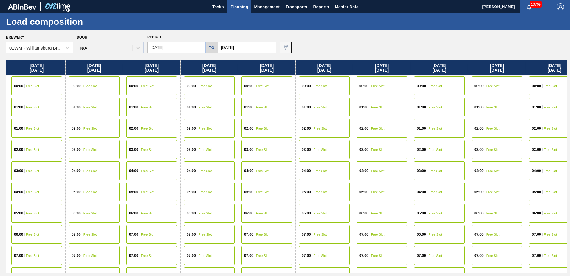
scroll to position [0, 574]
drag, startPoint x: 482, startPoint y: 186, endPoint x: 291, endPoint y: 186, distance: 191.5
click at [291, 186] on div "Sunday 09/21/2025 00:00 Free Slot 01:00 Free Slot 02:00 Free Slot 03:00 Free Sl…" at bounding box center [286, 166] width 561 height 212
click at [380, 231] on div "07:00 Free Slot" at bounding box center [381, 234] width 51 height 19
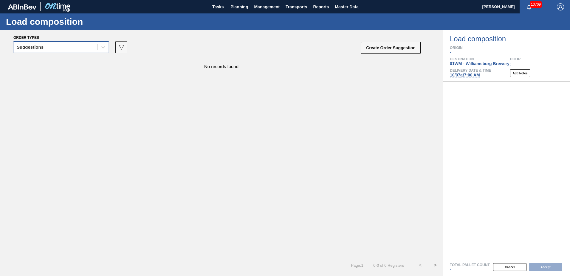
click at [81, 50] on div "Suggestions" at bounding box center [56, 47] width 84 height 9
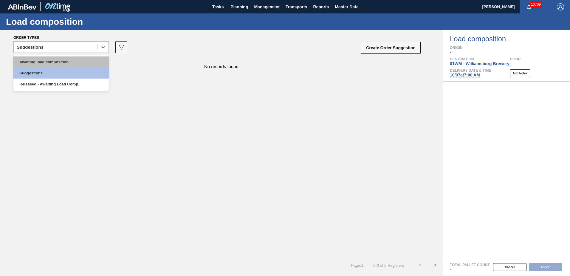
click at [75, 64] on div "Awaiting load composition" at bounding box center [60, 61] width 95 height 11
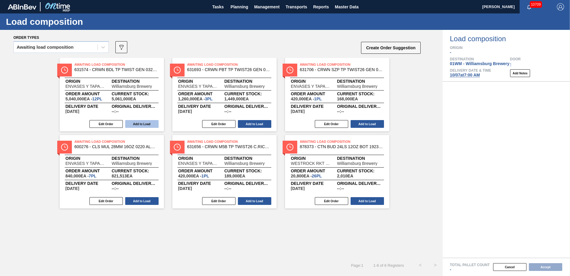
click at [137, 122] on button "Add to Load" at bounding box center [141, 124] width 33 height 8
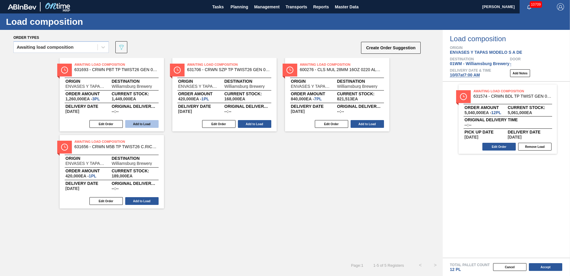
click at [136, 123] on button "Add to Load" at bounding box center [141, 124] width 33 height 8
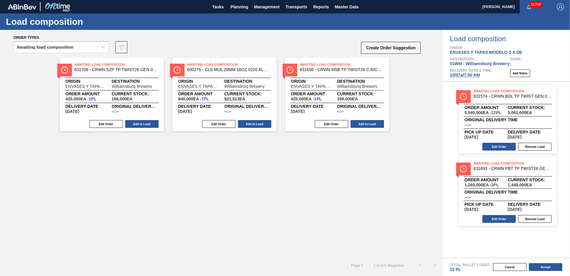
click at [136, 123] on button "Add to Load" at bounding box center [141, 124] width 33 height 8
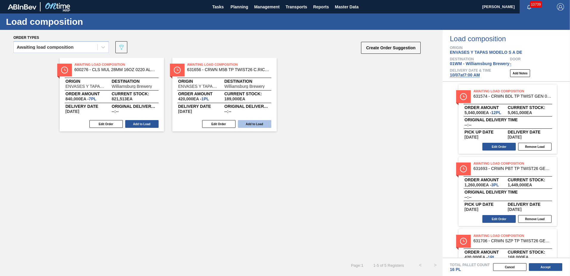
click at [267, 123] on button "Add to Load" at bounding box center [254, 124] width 33 height 8
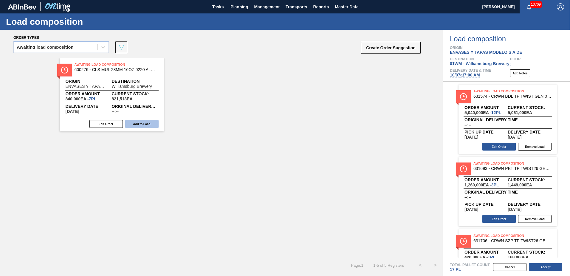
click at [149, 126] on button "Add to Load" at bounding box center [141, 124] width 33 height 8
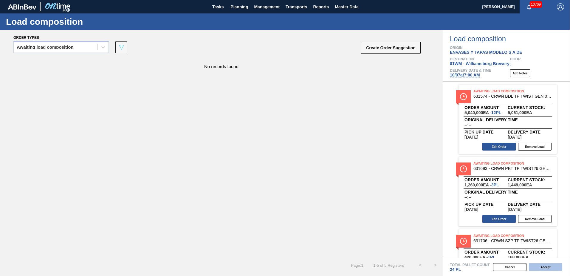
click at [552, 267] on button "Accept" at bounding box center [545, 267] width 33 height 8
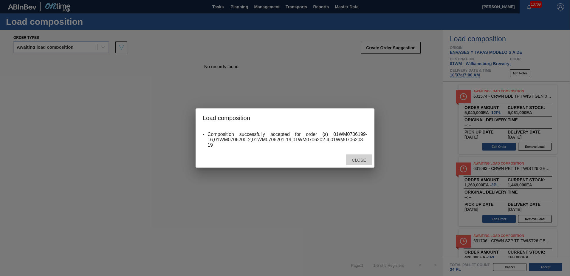
click at [352, 162] on div "Close" at bounding box center [359, 159] width 26 height 11
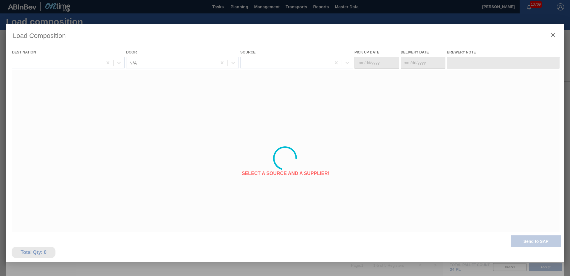
type Date "[DATE]"
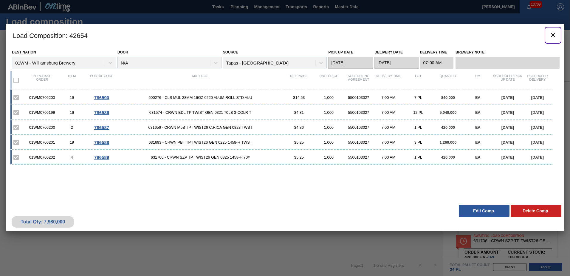
click at [552, 35] on icon "botão de ícone" at bounding box center [553, 34] width 7 height 7
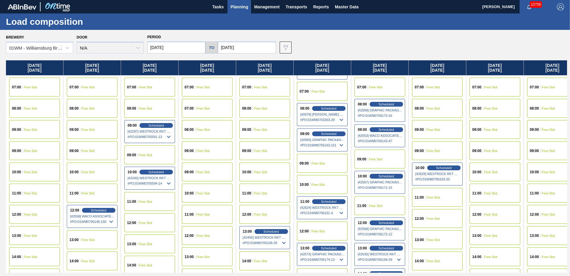
scroll to position [179, 0]
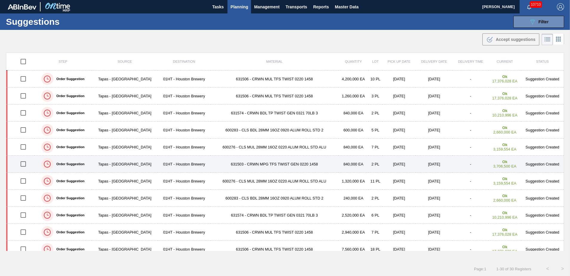
click at [22, 164] on input "checkbox" at bounding box center [23, 163] width 13 height 13
checkbox input "true"
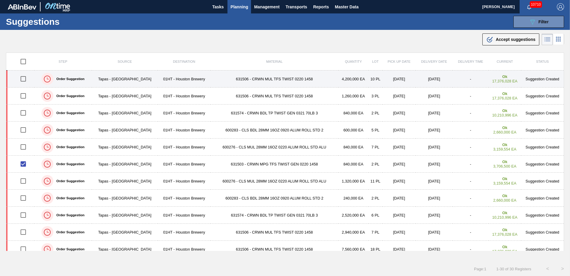
drag, startPoint x: 23, startPoint y: 77, endPoint x: 23, endPoint y: 81, distance: 3.9
click at [23, 77] on input "checkbox" at bounding box center [23, 78] width 13 height 13
checkbox input "true"
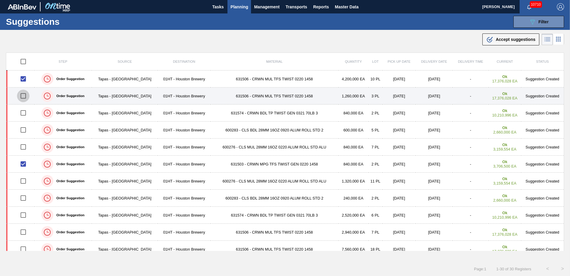
click at [25, 99] on input "checkbox" at bounding box center [23, 95] width 13 height 13
checkbox input "true"
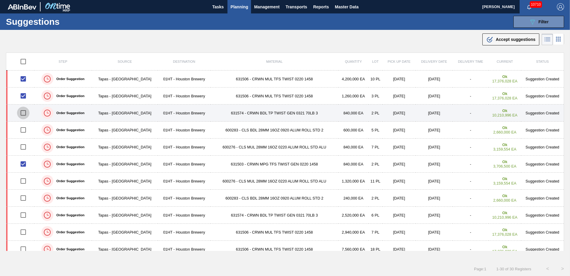
click at [22, 114] on input "checkbox" at bounding box center [23, 112] width 13 height 13
checkbox input "true"
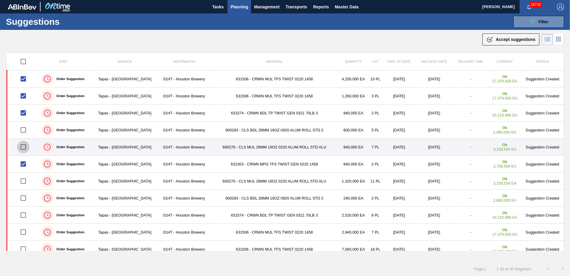
click at [24, 147] on input "checkbox" at bounding box center [23, 146] width 13 height 13
checkbox input "true"
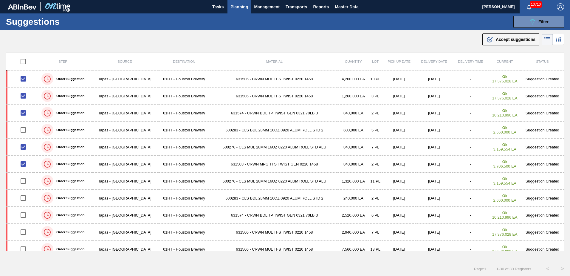
click at [332, 41] on div ".b{fill:var(--color-action-default)} Accept suggestions" at bounding box center [285, 38] width 570 height 17
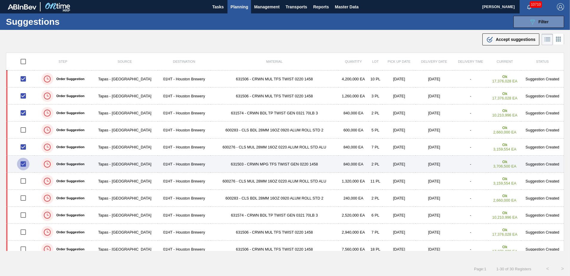
click at [25, 164] on input "checkbox" at bounding box center [23, 163] width 13 height 13
checkbox input "false"
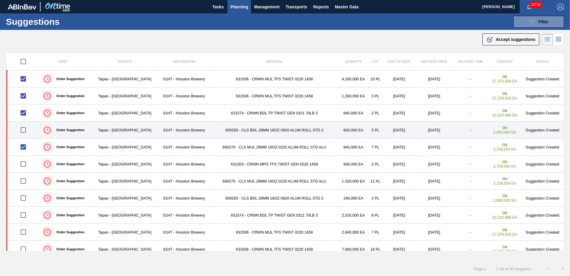
click at [24, 128] on input "checkbox" at bounding box center [23, 129] width 13 height 13
click at [24, 129] on input "checkbox" at bounding box center [23, 129] width 13 height 13
checkbox input "false"
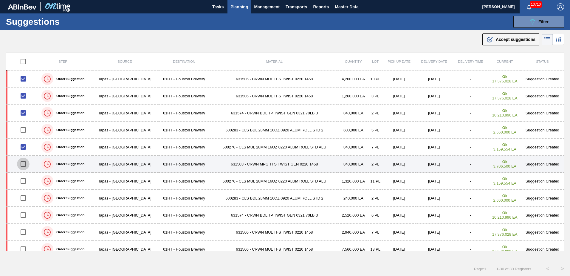
click at [27, 162] on input "checkbox" at bounding box center [23, 163] width 13 height 13
checkbox input "true"
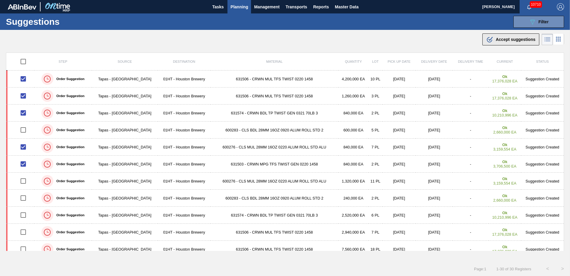
click at [523, 41] on span "Accept suggestions" at bounding box center [516, 39] width 40 height 5
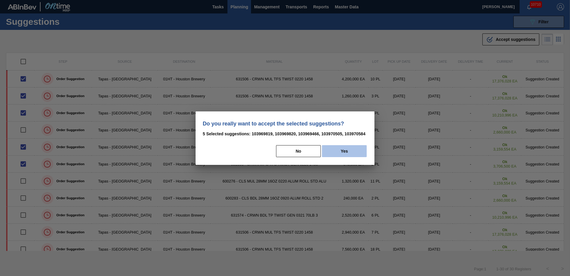
click at [353, 152] on button "Yes" at bounding box center [344, 151] width 45 height 12
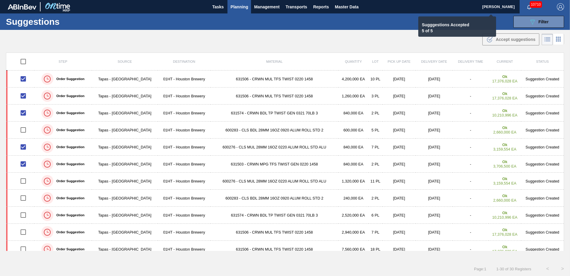
checkbox input "false"
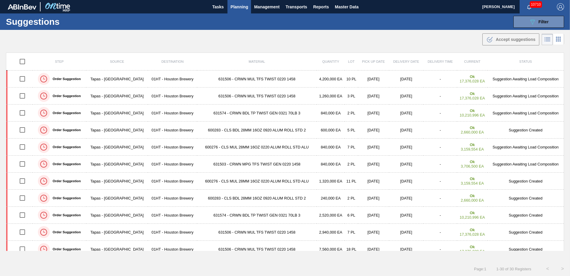
click at [288, 41] on div ".b{fill:var(--color-action-default)} Accept suggestions" at bounding box center [285, 38] width 570 height 17
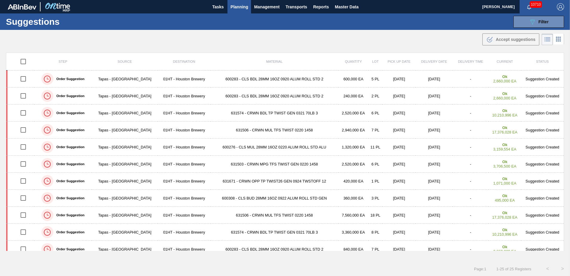
click at [294, 45] on div ".b{fill:var(--color-action-default)} Accept suggestions" at bounding box center [285, 38] width 570 height 17
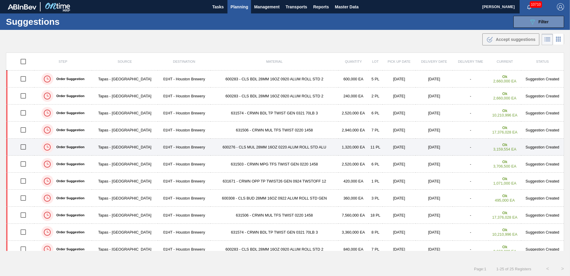
drag, startPoint x: 20, startPoint y: 146, endPoint x: 24, endPoint y: 140, distance: 7.3
click at [20, 146] on input "checkbox" at bounding box center [23, 146] width 13 height 13
checkbox input "true"
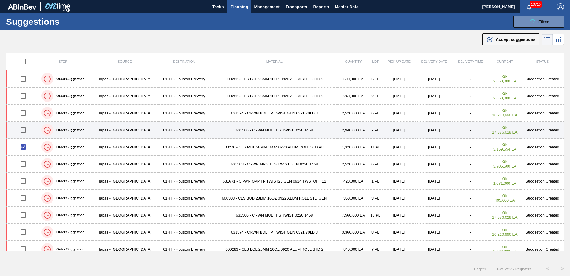
click at [26, 127] on input "checkbox" at bounding box center [23, 129] width 13 height 13
checkbox input "true"
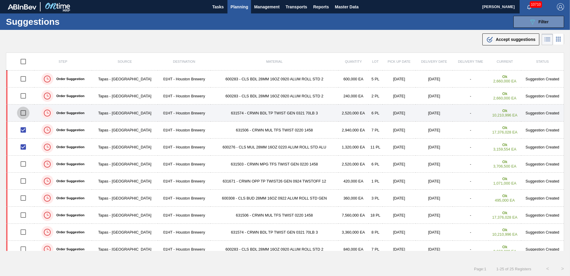
click at [21, 114] on input "checkbox" at bounding box center [23, 112] width 13 height 13
checkbox input "true"
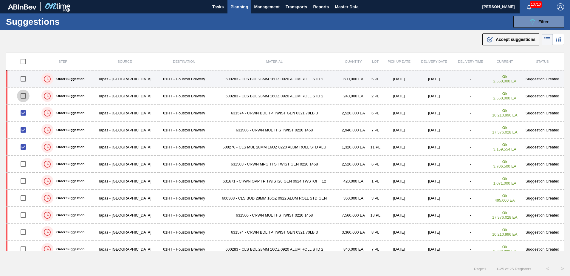
drag, startPoint x: 20, startPoint y: 97, endPoint x: 24, endPoint y: 82, distance: 14.9
click at [20, 96] on input "checkbox" at bounding box center [23, 95] width 13 height 13
checkbox input "true"
click at [25, 78] on input "checkbox" at bounding box center [23, 78] width 13 height 13
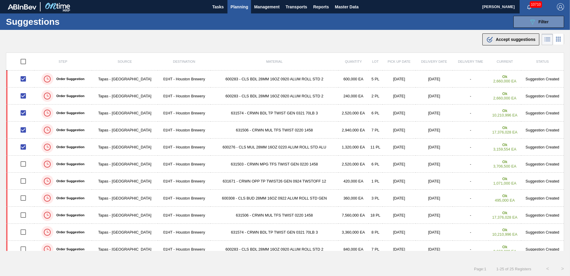
click at [513, 36] on div ".b{fill:var(--color-action-default)} Accept suggestions" at bounding box center [511, 39] width 49 height 7
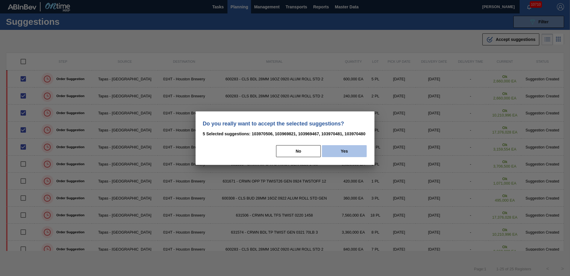
click at [356, 152] on button "Yes" at bounding box center [344, 151] width 45 height 12
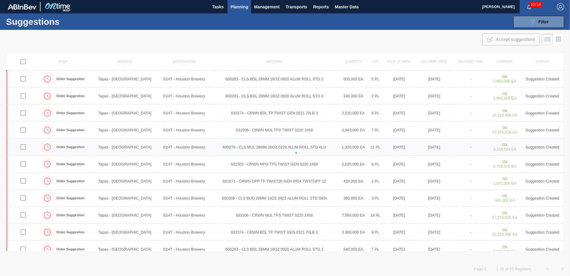
checkbox input "false"
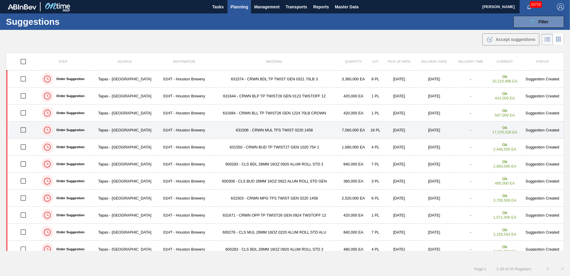
click at [244, 129] on td "631506 - CRWN MUL TFS TWIST 0220 1458" at bounding box center [275, 129] width 128 height 17
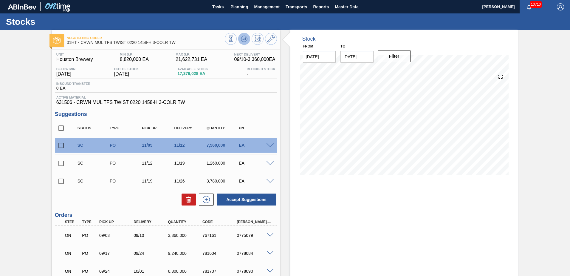
click at [245, 38] on icon at bounding box center [244, 38] width 4 height 3
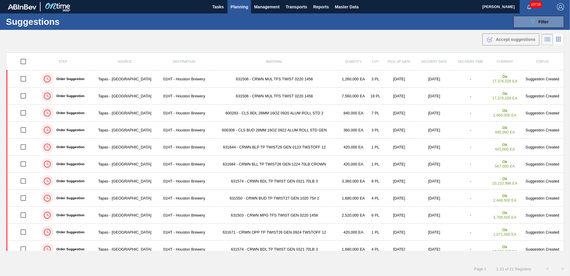
click at [353, 47] on main "Tasks Planning Management Transports Reports Master Data [PERSON_NAME] 10710 Ma…" at bounding box center [285, 138] width 570 height 276
click at [314, 41] on div ".b{fill:var(--color-action-default)} Accept suggestions" at bounding box center [285, 38] width 570 height 17
click at [434, 42] on div ".b{fill:var(--color-action-default)} Accept suggestions" at bounding box center [285, 38] width 570 height 17
click at [543, 21] on span "Filter" at bounding box center [544, 21] width 10 height 5
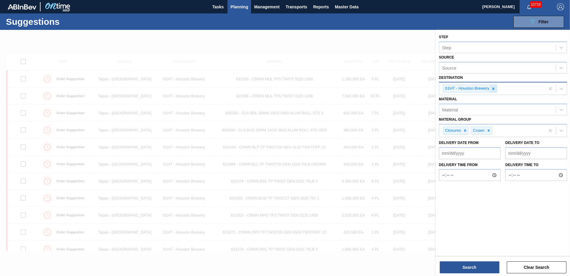
click at [495, 88] on icon at bounding box center [494, 89] width 4 height 4
click at [558, 92] on div at bounding box center [561, 87] width 11 height 11
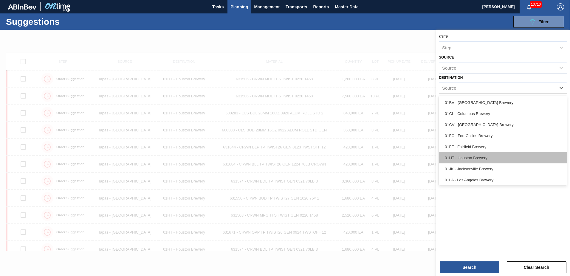
scroll to position [45, 0]
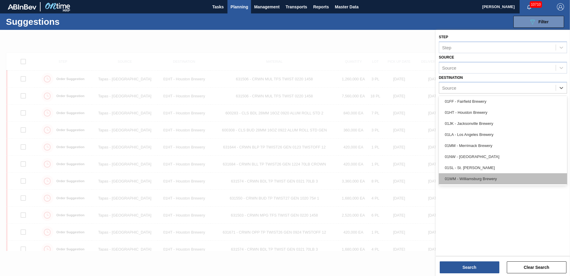
click at [491, 180] on div "01WM - Williamsburg Brewery" at bounding box center [503, 178] width 128 height 11
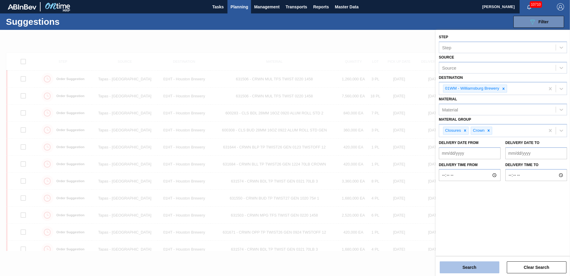
click at [470, 264] on button "Search" at bounding box center [470, 267] width 60 height 12
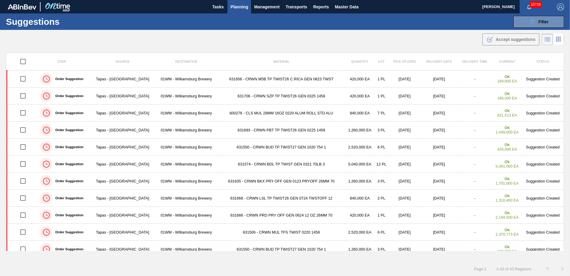
click at [348, 28] on div "Suggestions 089F7B8B-B2A5-4AFE-B5C0-19BA573D28AC Filter Step Step Source Source…" at bounding box center [285, 21] width 570 height 16
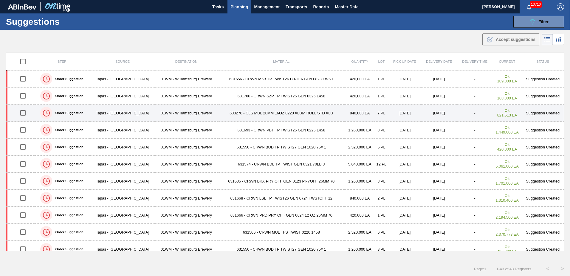
click at [24, 112] on input "checkbox" at bounding box center [23, 112] width 13 height 13
checkbox input "true"
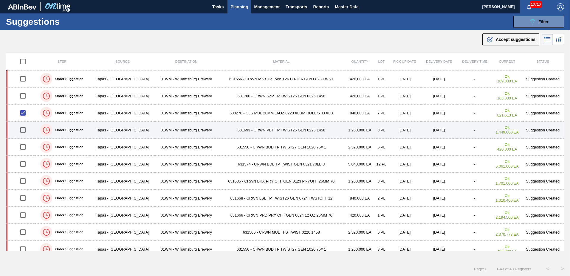
click at [21, 132] on input "checkbox" at bounding box center [23, 129] width 13 height 13
checkbox input "true"
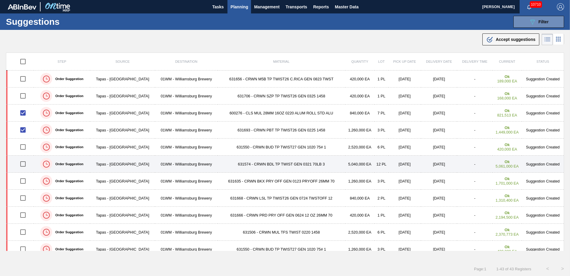
click at [21, 159] on input "checkbox" at bounding box center [23, 163] width 13 height 13
checkbox input "true"
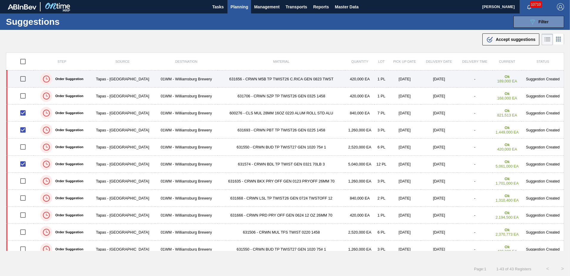
click at [23, 80] on input "checkbox" at bounding box center [23, 78] width 13 height 13
checkbox input "true"
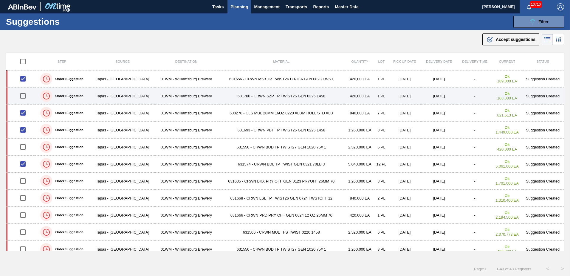
click at [22, 94] on input "checkbox" at bounding box center [23, 95] width 13 height 13
checkbox input "true"
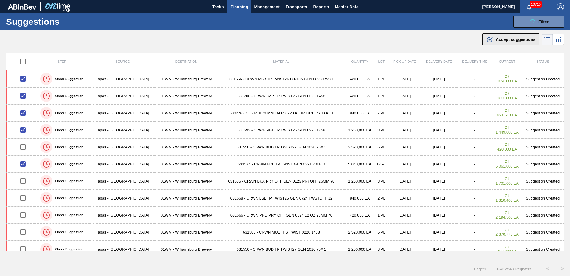
click at [511, 36] on div ".b{fill:var(--color-action-default)} Accept suggestions" at bounding box center [511, 39] width 49 height 7
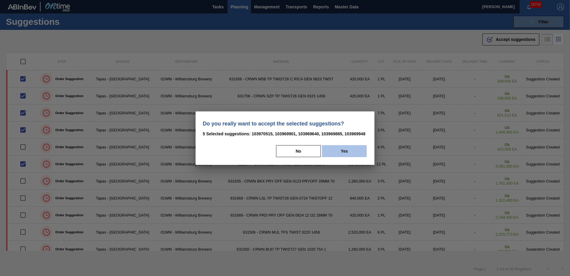
click at [357, 152] on button "Yes" at bounding box center [344, 151] width 45 height 12
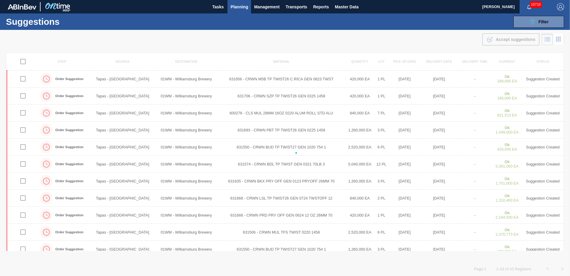
checkbox input "false"
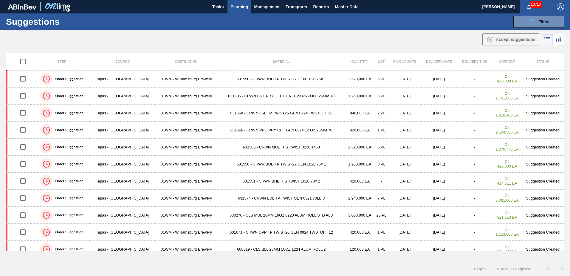
click at [331, 50] on main "Tasks Planning Management Transports Reports Master Data [PERSON_NAME] 10710 Ma…" at bounding box center [285, 138] width 570 height 276
click at [311, 184] on td "631551 - CRWN BHL TFS TWIST 1020 70# 2" at bounding box center [282, 180] width 128 height 17
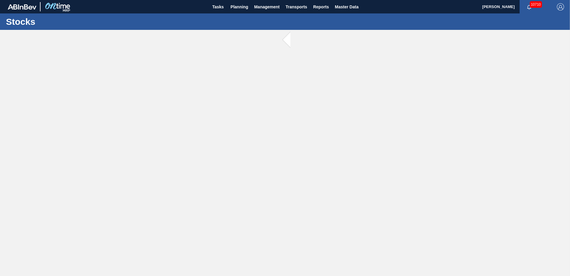
click at [160, 35] on main "Tasks Planning Management Transports Reports Master Data [PERSON_NAME] 10710 Ma…" at bounding box center [285, 138] width 570 height 276
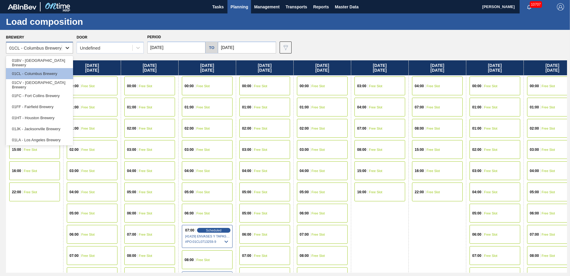
click at [64, 50] on div at bounding box center [67, 47] width 11 height 11
click at [35, 129] on div "01JK - Jacksonville Brewery" at bounding box center [39, 128] width 67 height 11
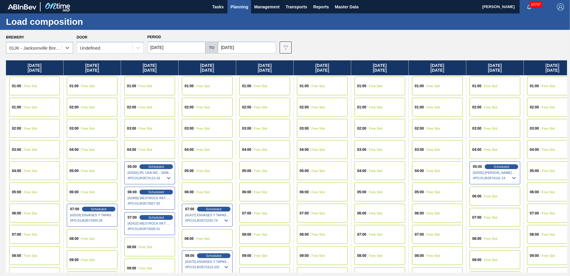
click at [201, 48] on input "[DATE]" at bounding box center [176, 47] width 58 height 12
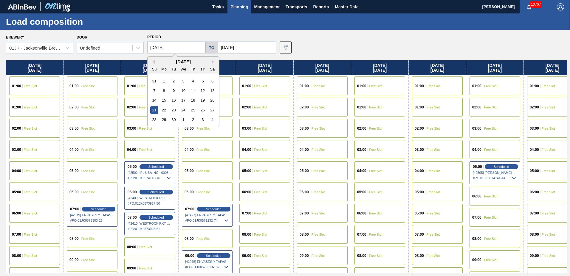
click at [159, 91] on div "7 8 9 10 11 12 13" at bounding box center [183, 91] width 68 height 10
click at [158, 91] on div "7" at bounding box center [154, 91] width 8 height 8
type input "[DATE]"
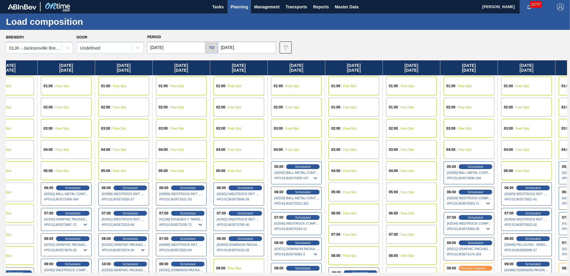
scroll to position [0, 26]
drag, startPoint x: 391, startPoint y: 157, endPoint x: 361, endPoint y: 157, distance: 30.1
click at [361, 157] on div "[DATE] 01:00 Free Slot 01:00 Free Slot 02:00 Free Slot 03:00 Free Slot 04:00 Fr…" at bounding box center [286, 166] width 561 height 212
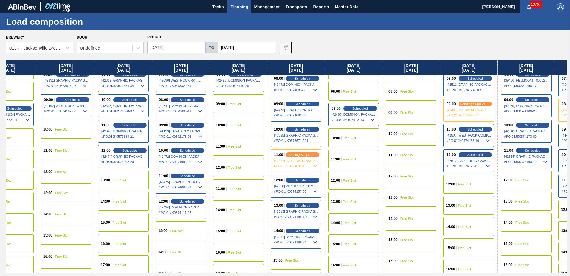
scroll to position [179, 26]
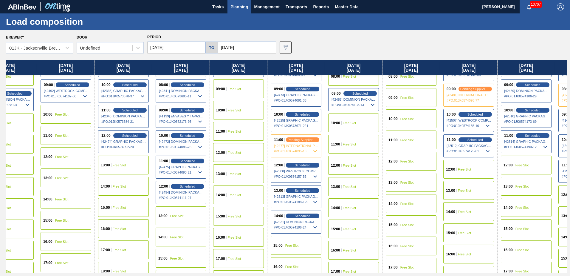
click at [311, 219] on div "14:00 Scheduled [42531] DOMINION PACKAGING, INC. - 0008325026 # PO : 01JK057419…" at bounding box center [296, 221] width 51 height 23
click at [311, 223] on span "[42531] DOMINION PACKAGING, INC. - 0008325026" at bounding box center [296, 222] width 45 height 4
click at [311, 226] on span "# PO : 01JK0574196-24" at bounding box center [296, 226] width 45 height 7
click at [284, 217] on div "14:00" at bounding box center [279, 216] width 11 height 4
click at [297, 213] on div "Scheduled" at bounding box center [302, 215] width 37 height 5
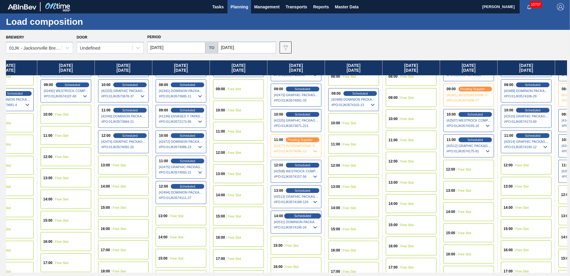
click at [310, 216] on span "Scheduled" at bounding box center [302, 216] width 17 height 4
click at [311, 227] on span "# PO : 01JK0574196-24" at bounding box center [296, 226] width 45 height 7
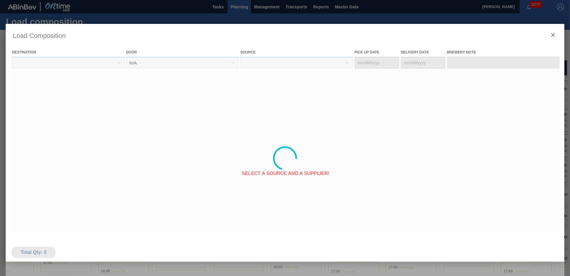
type Date "[DATE]"
